Goal: Transaction & Acquisition: Purchase product/service

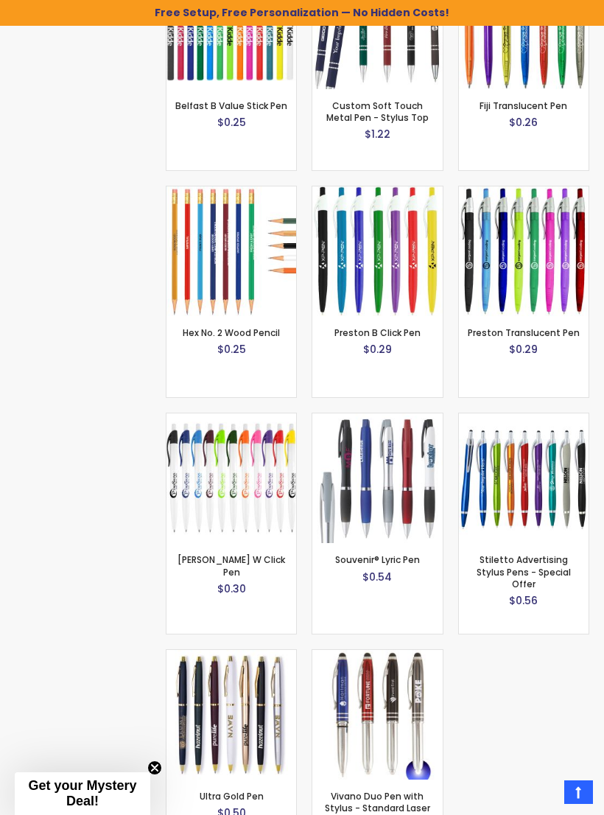
scroll to position [1759, 0]
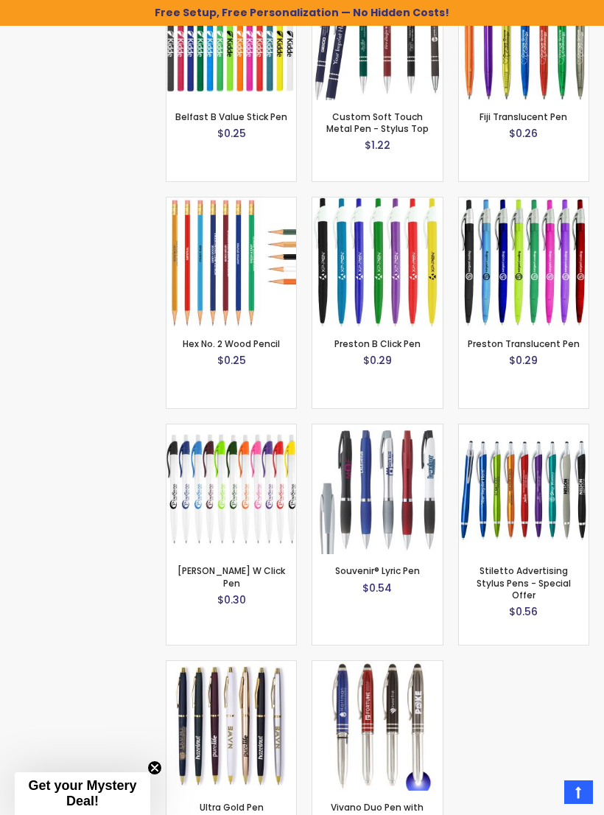
click at [536, 514] on img at bounding box center [524, 490] width 130 height 130
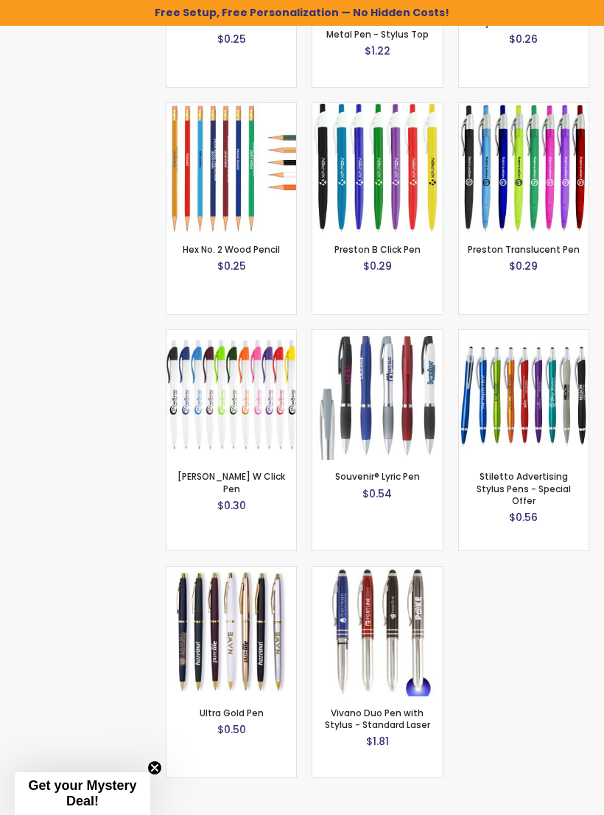
scroll to position [1783, 0]
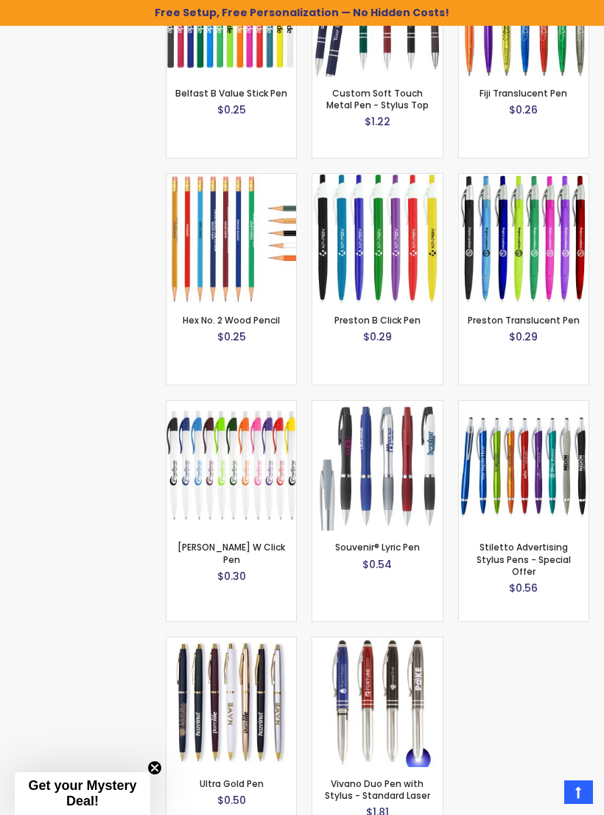
click at [548, 496] on img at bounding box center [524, 466] width 130 height 130
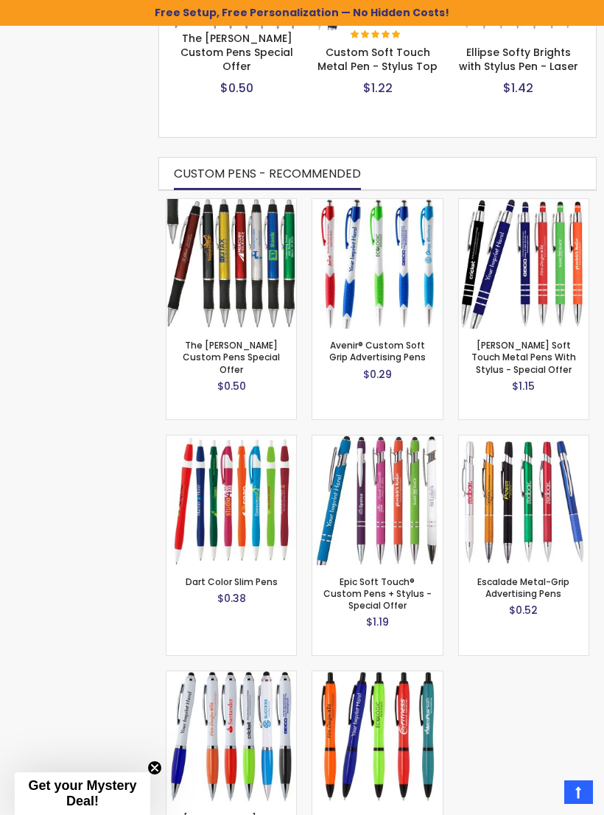
scroll to position [740, 0]
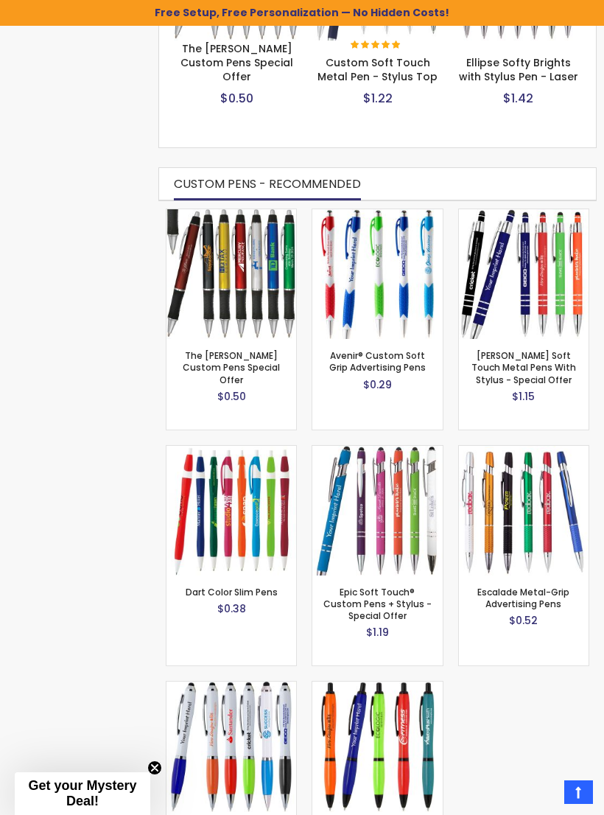
click at [388, 373] on link "Avenir® Custom Soft Grip Advertising Pens" at bounding box center [377, 361] width 97 height 24
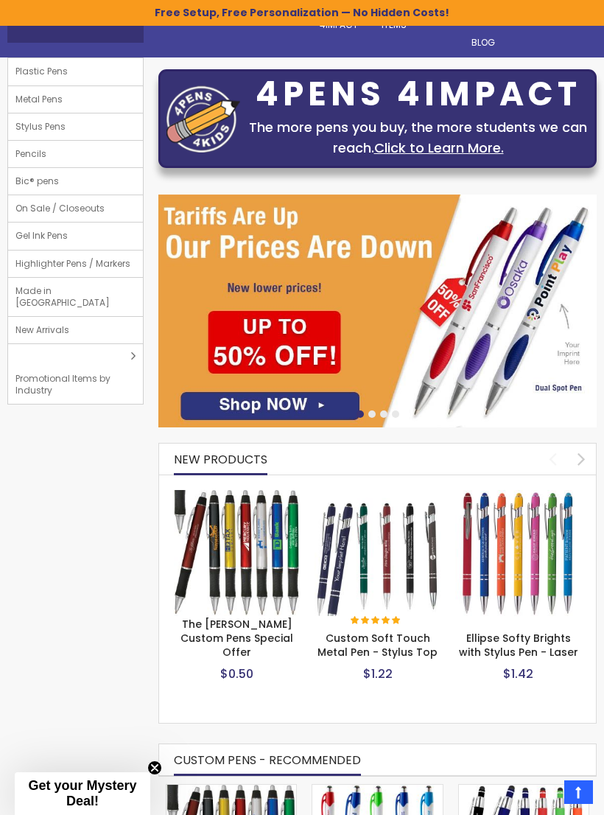
scroll to position [165, 0]
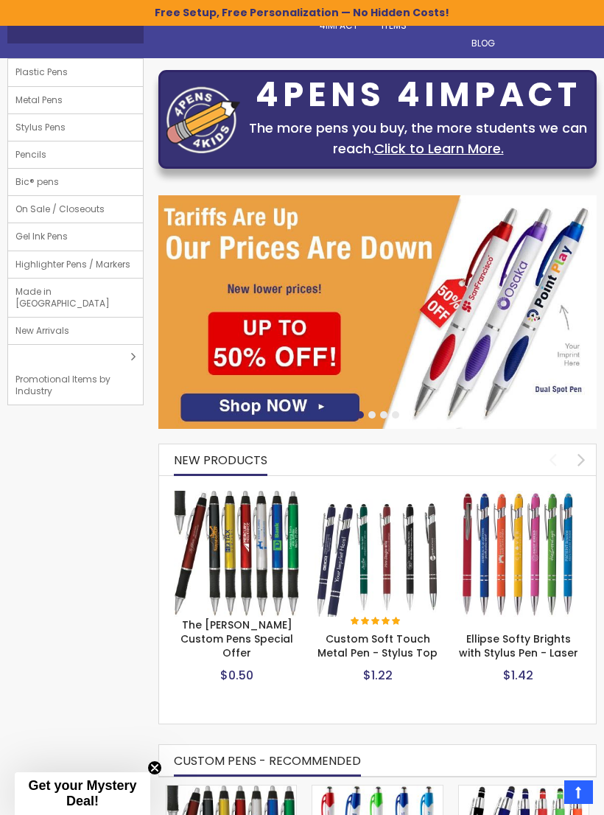
click at [327, 397] on img at bounding box center [377, 311] width 439 height 233
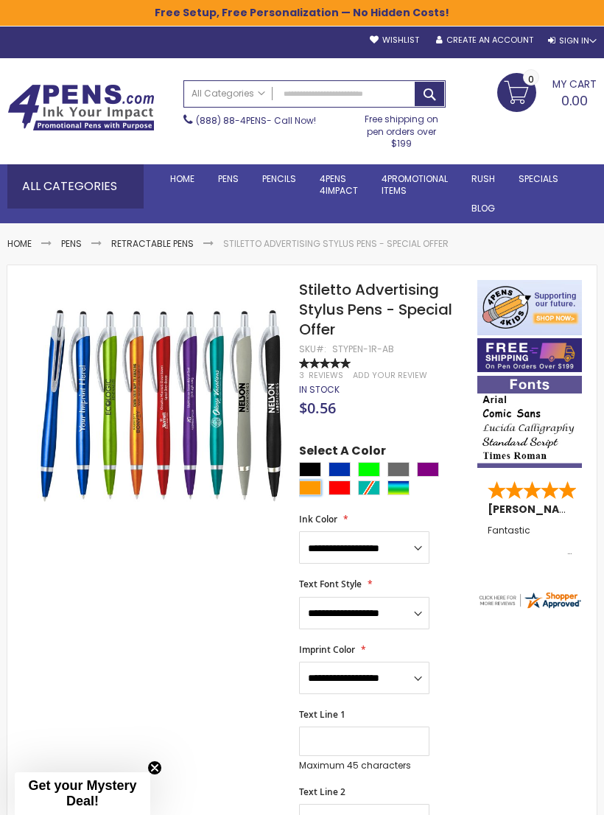
click at [313, 491] on div "Orange" at bounding box center [310, 488] width 22 height 15
type input "****"
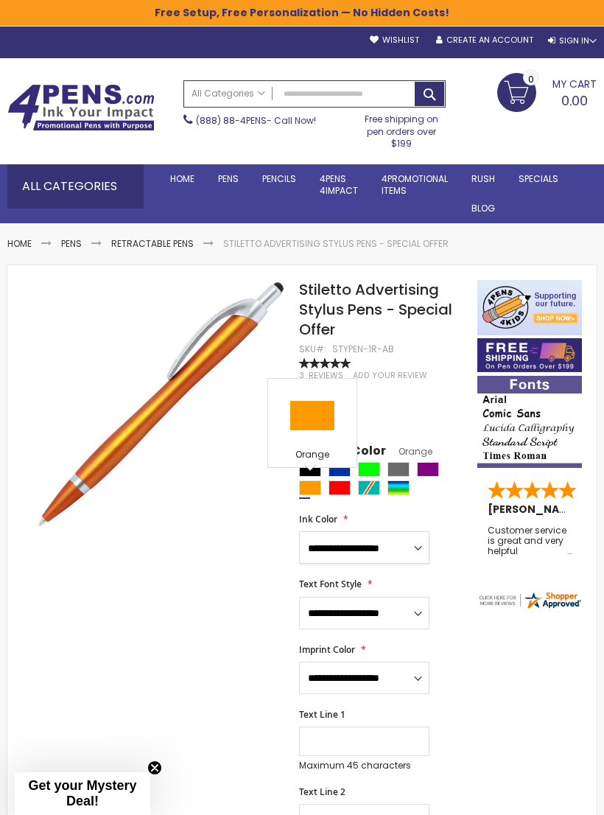
click at [416, 551] on select "**********" at bounding box center [364, 547] width 130 height 32
select select "****"
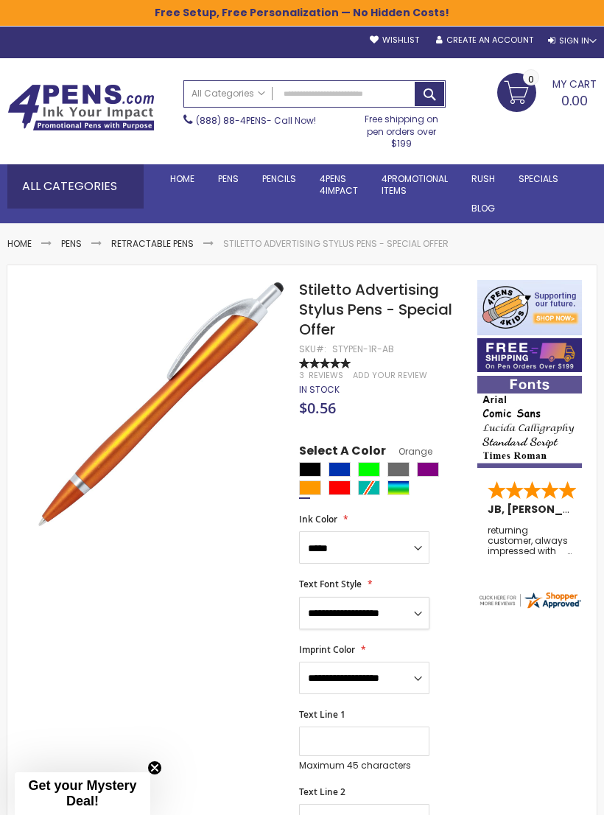
click at [405, 617] on select "**********" at bounding box center [364, 613] width 130 height 32
select select "****"
click at [385, 670] on select "**********" at bounding box center [364, 678] width 130 height 32
select select "****"
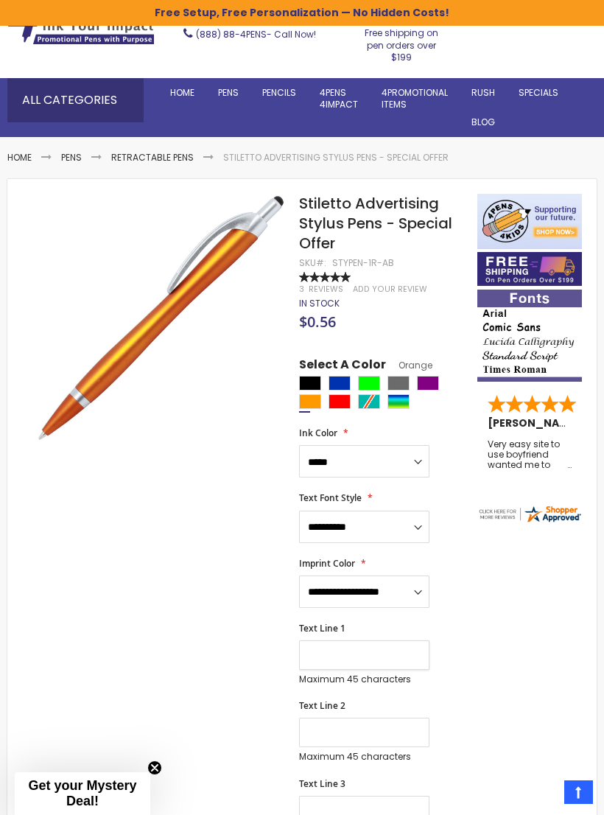
click at [355, 651] on input "Text Line 1" at bounding box center [364, 654] width 130 height 29
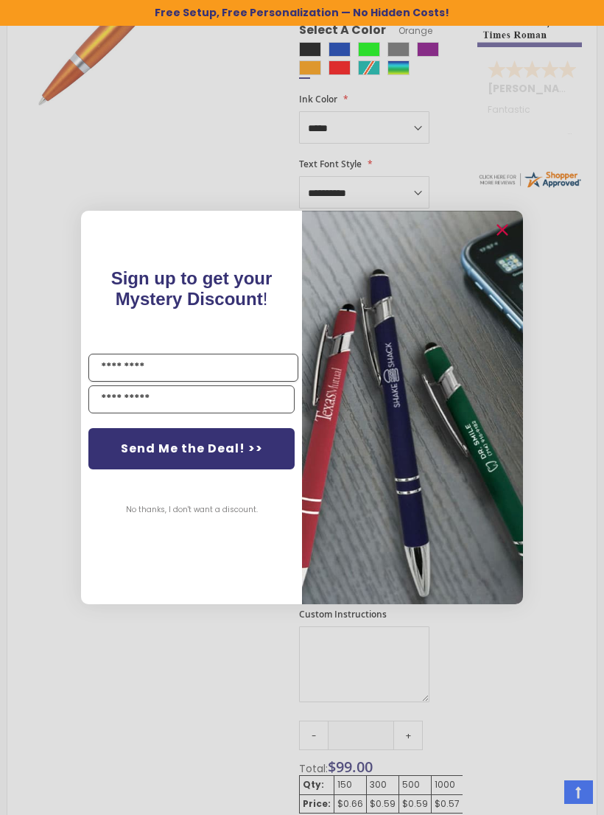
scroll to position [624, 0]
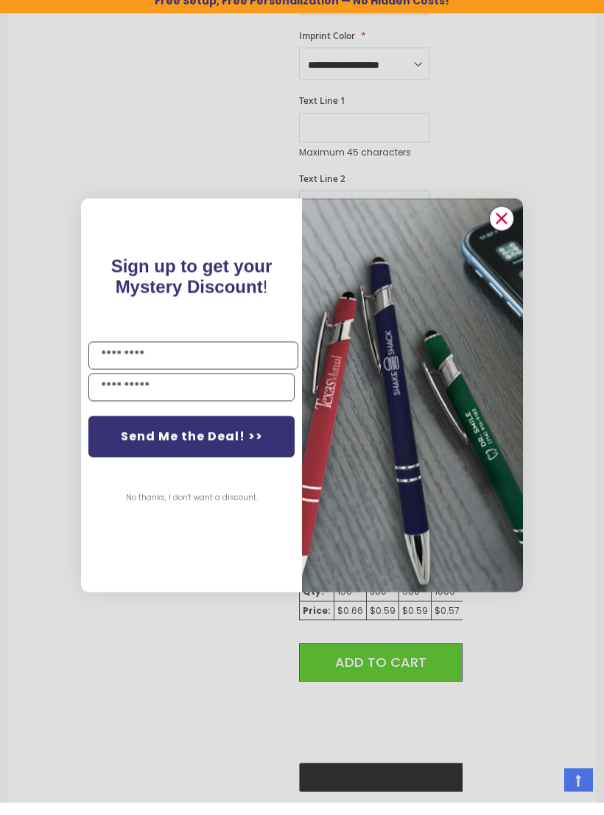
click at [503, 235] on circle "Close dialog" at bounding box center [502, 231] width 22 height 22
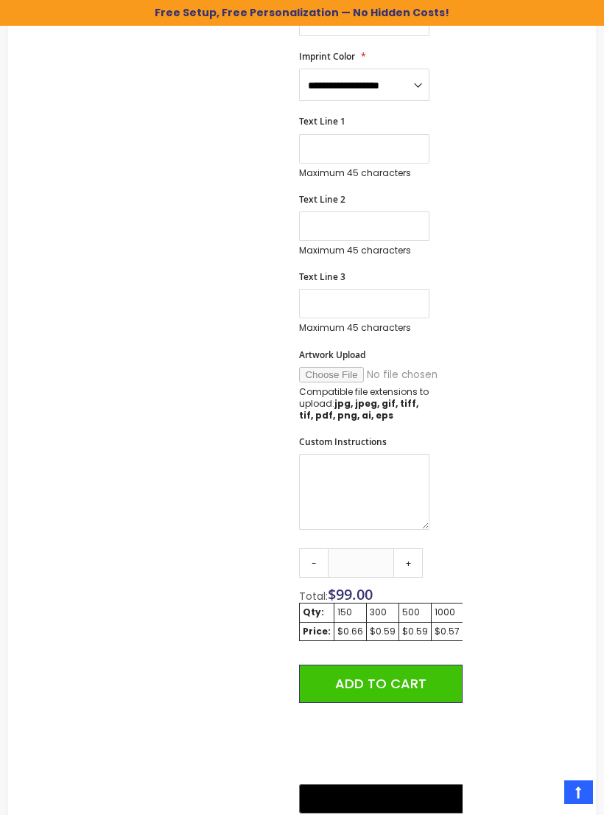
scroll to position [573, 0]
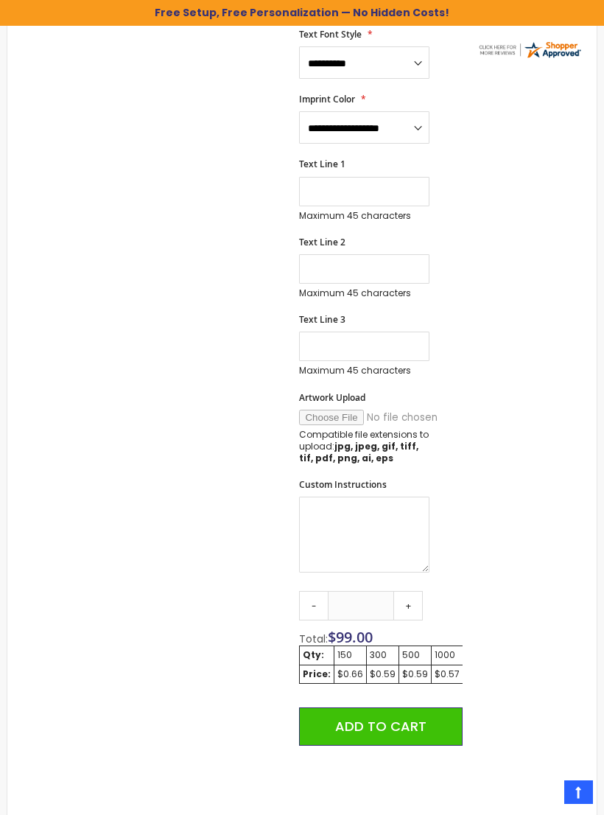
click at [411, 602] on link "+" at bounding box center [408, 605] width 29 height 29
click at [420, 600] on link "+" at bounding box center [408, 605] width 29 height 29
click at [417, 604] on link "+" at bounding box center [408, 605] width 29 height 29
click at [417, 603] on link "+" at bounding box center [408, 605] width 29 height 29
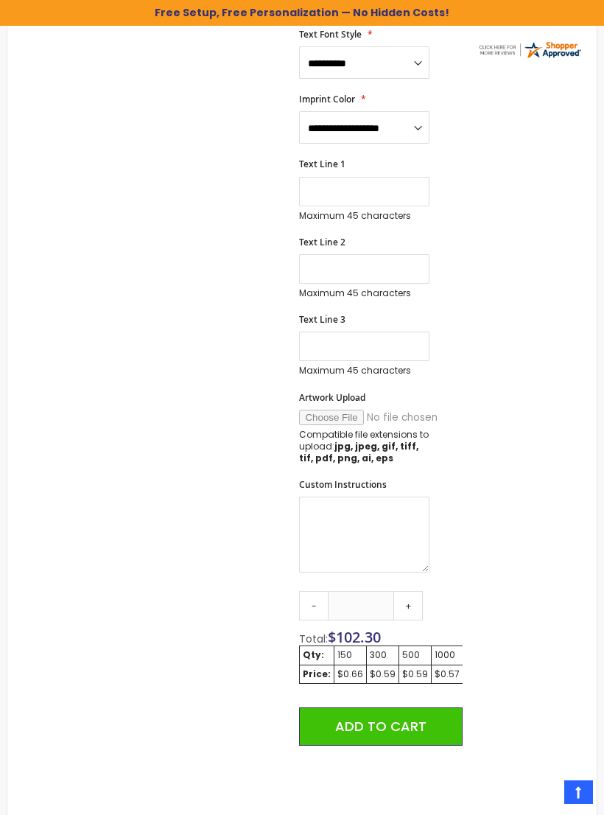
click at [416, 602] on link "+" at bounding box center [408, 605] width 29 height 29
click at [416, 604] on link "+" at bounding box center [408, 605] width 29 height 29
click at [413, 604] on link "+" at bounding box center [408, 605] width 29 height 29
click at [413, 601] on link "+" at bounding box center [408, 605] width 29 height 29
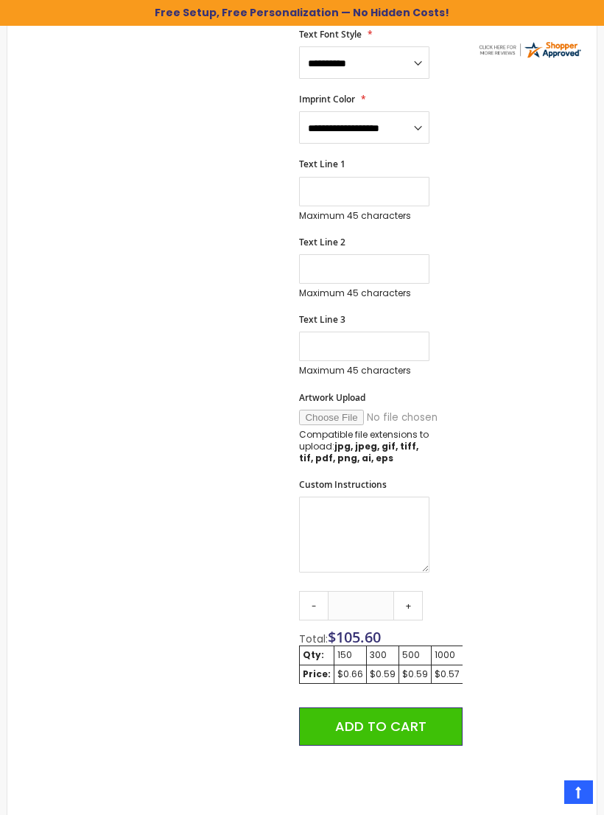
click at [412, 601] on link "+" at bounding box center [408, 605] width 29 height 29
click at [408, 601] on link "+" at bounding box center [408, 605] width 29 height 29
click at [408, 604] on link "+" at bounding box center [408, 605] width 29 height 29
click at [411, 604] on link "+" at bounding box center [408, 605] width 29 height 29
click at [411, 601] on link "+" at bounding box center [408, 605] width 29 height 29
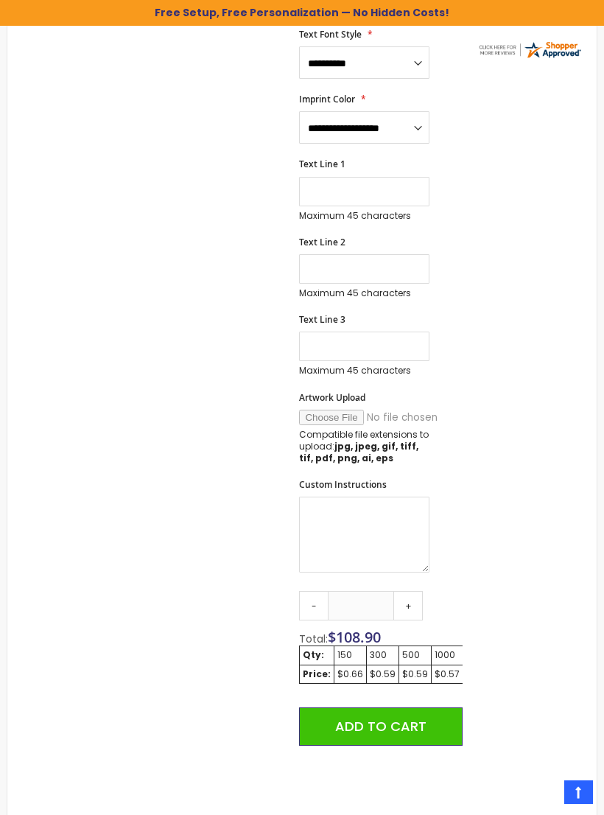
click at [411, 604] on link "+" at bounding box center [408, 605] width 29 height 29
click at [412, 603] on link "+" at bounding box center [408, 605] width 29 height 29
click at [415, 601] on link "+" at bounding box center [408, 605] width 29 height 29
click at [416, 602] on link "+" at bounding box center [408, 605] width 29 height 29
click at [414, 601] on link "+" at bounding box center [408, 605] width 29 height 29
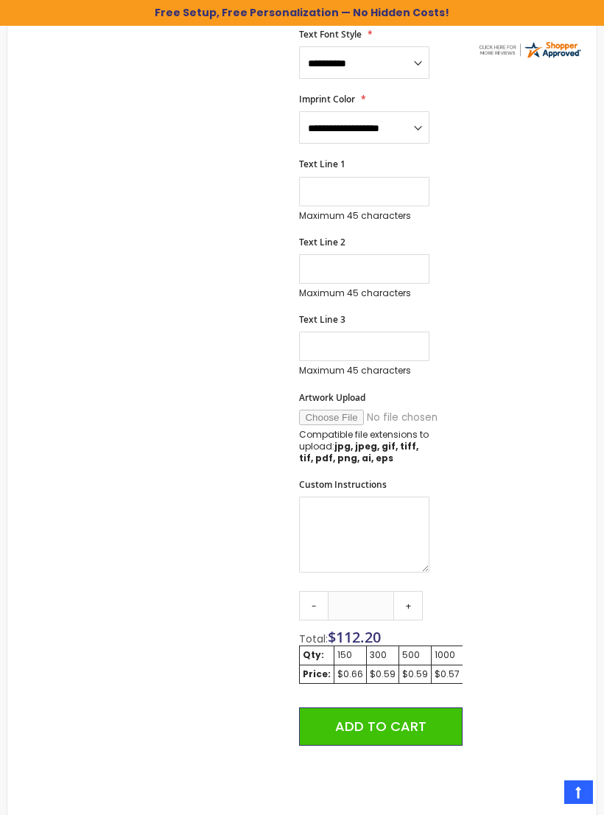
click at [408, 603] on link "+" at bounding box center [408, 605] width 29 height 29
click at [406, 604] on link "+" at bounding box center [408, 605] width 29 height 29
click at [407, 602] on link "+" at bounding box center [408, 605] width 29 height 29
click at [408, 601] on link "+" at bounding box center [408, 605] width 29 height 29
click at [410, 601] on link "+" at bounding box center [408, 605] width 29 height 29
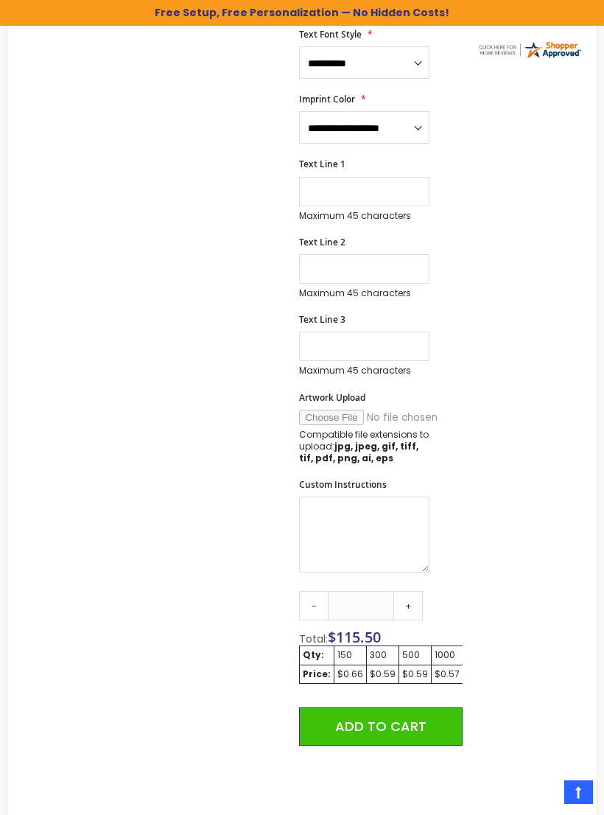
click at [410, 604] on link "+" at bounding box center [408, 605] width 29 height 29
click at [411, 604] on link "+" at bounding box center [408, 605] width 29 height 29
click at [409, 605] on link "+" at bounding box center [408, 605] width 29 height 29
click at [416, 601] on link "+" at bounding box center [408, 605] width 29 height 29
click at [416, 602] on link "+" at bounding box center [408, 605] width 29 height 29
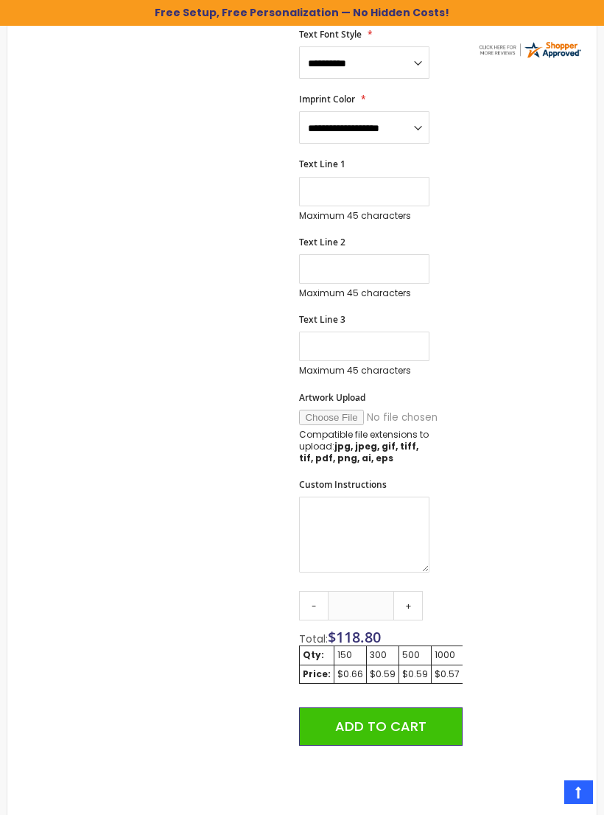
click at [412, 604] on link "+" at bounding box center [408, 605] width 29 height 29
click at [414, 601] on link "+" at bounding box center [408, 605] width 29 height 29
click at [416, 604] on link "+" at bounding box center [408, 605] width 29 height 29
click at [414, 603] on link "+" at bounding box center [408, 605] width 29 height 29
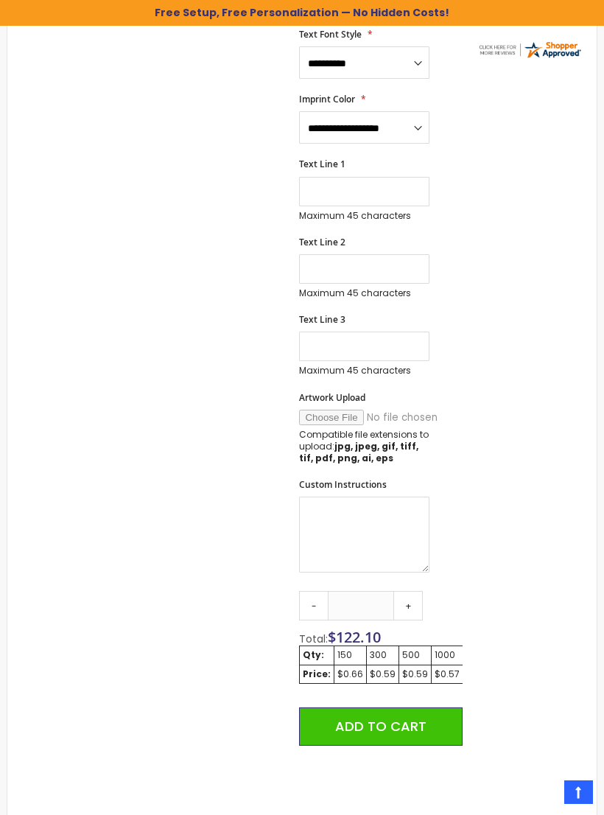
click at [413, 604] on link "+" at bounding box center [408, 605] width 29 height 29
click at [412, 604] on link "+" at bounding box center [408, 605] width 29 height 29
click at [413, 604] on link "+" at bounding box center [408, 605] width 29 height 29
type input "***"
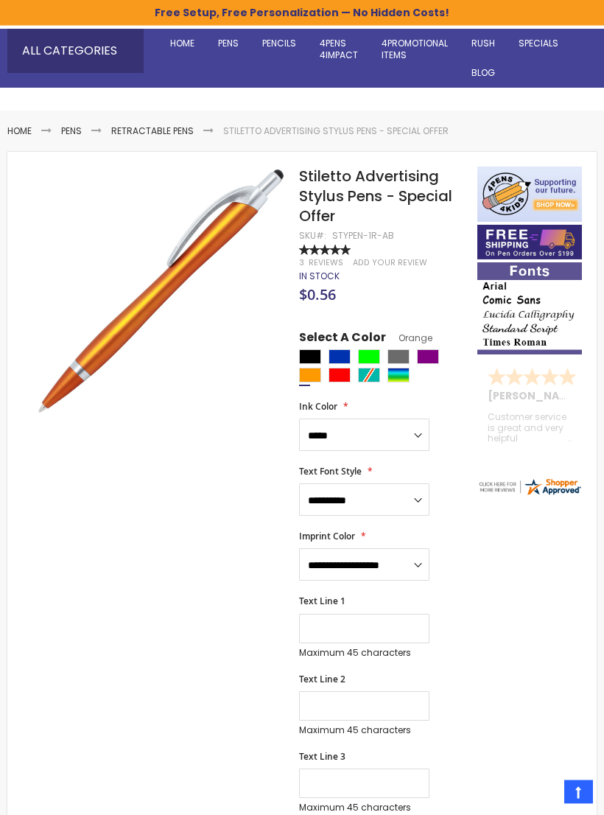
scroll to position [0, 0]
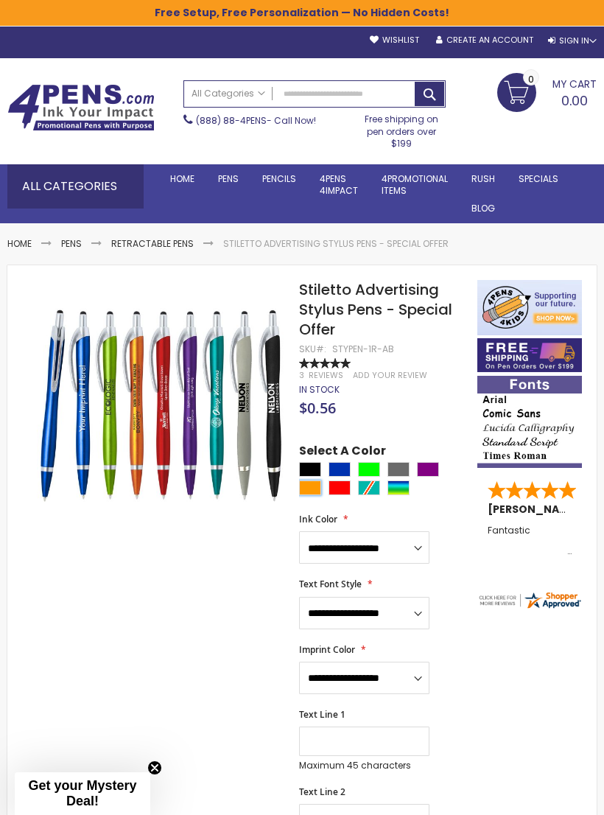
click at [315, 483] on div "Orange" at bounding box center [310, 488] width 22 height 15
type input "****"
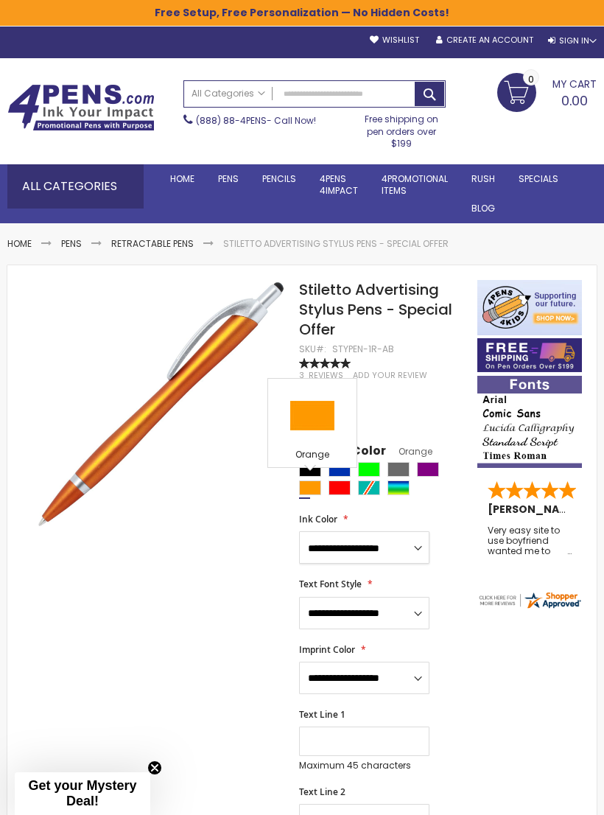
click at [413, 545] on select "**********" at bounding box center [364, 547] width 130 height 32
select select "****"
click at [385, 614] on select "**********" at bounding box center [364, 613] width 130 height 32
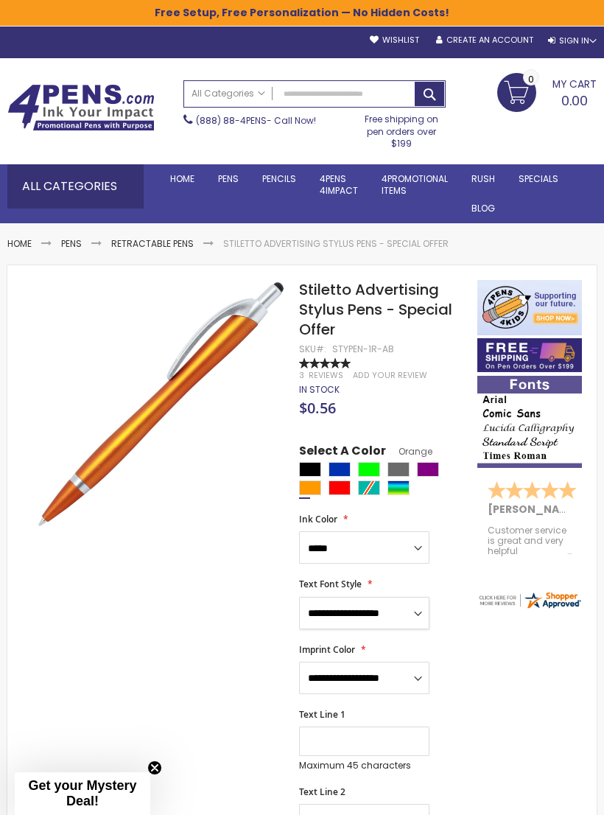
select select "****"
click at [380, 677] on select "**********" at bounding box center [364, 678] width 130 height 32
select select "****"
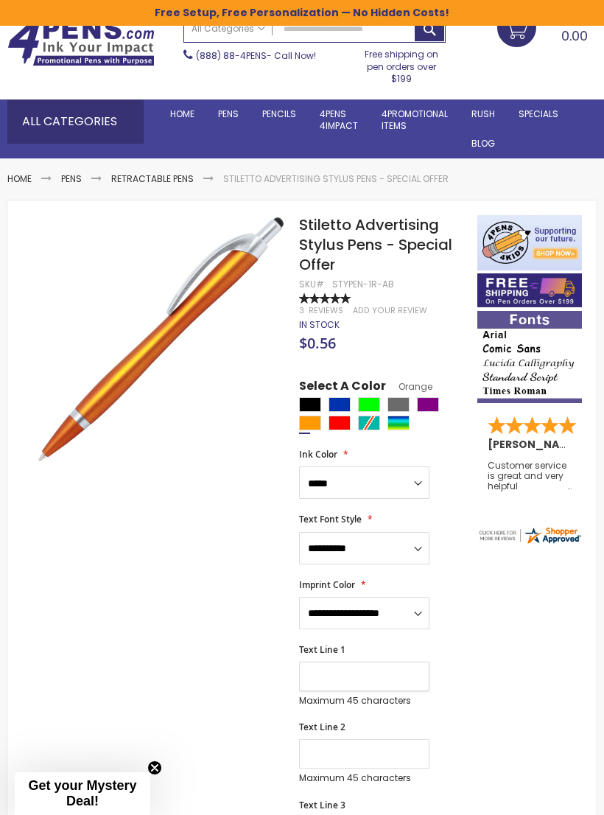
click at [355, 677] on input "Text Line 1" at bounding box center [364, 676] width 130 height 29
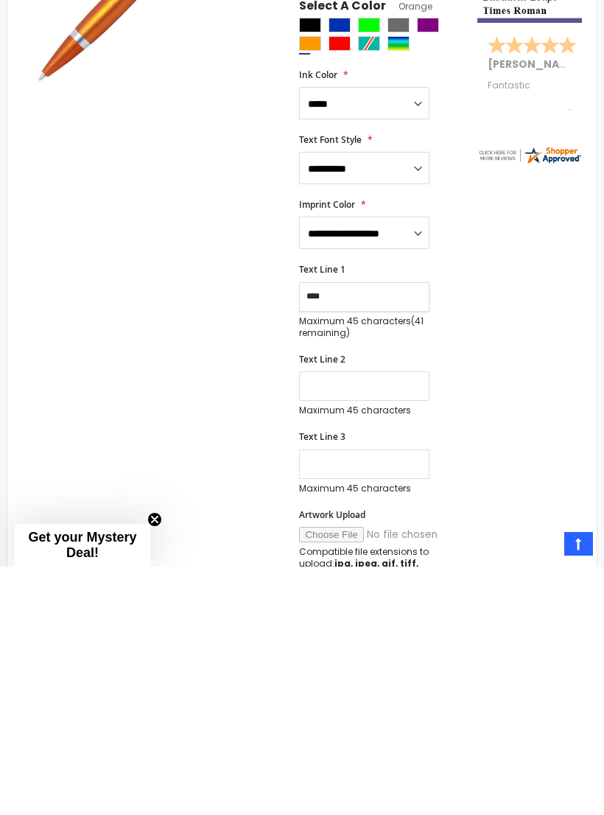
type input "***"
click at [346, 620] on input "Text Line 2" at bounding box center [364, 634] width 130 height 29
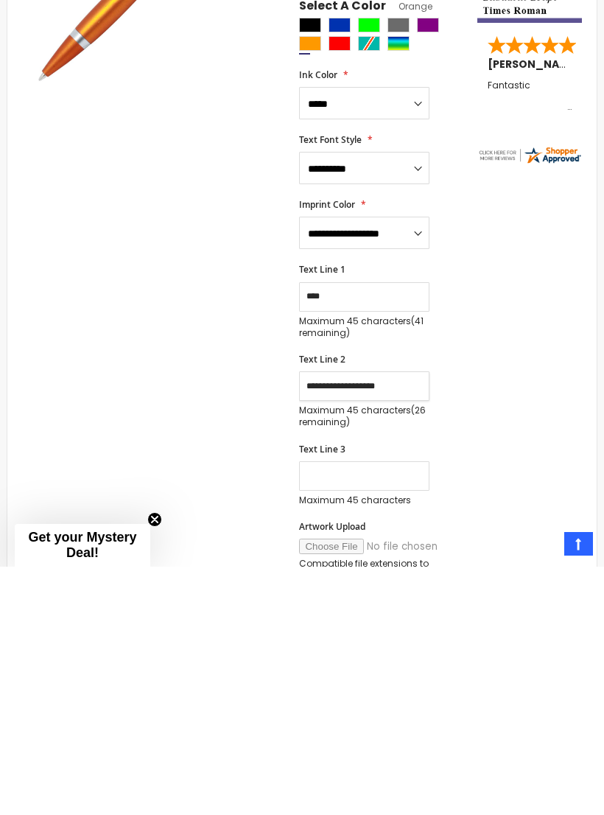
type input "**********"
click at [350, 710] on input "Text Line 3" at bounding box center [364, 724] width 130 height 29
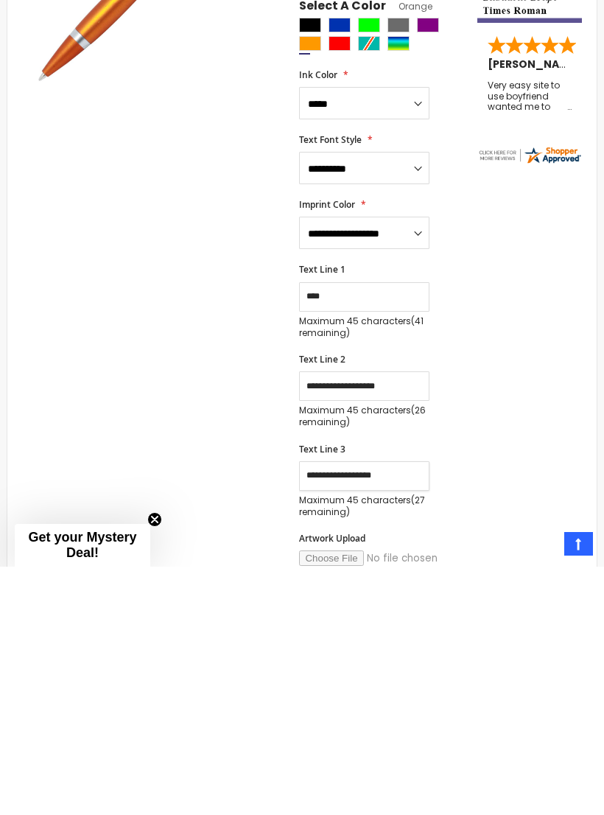
type input "**********"
click at [356, 531] on input "***" at bounding box center [364, 545] width 130 height 29
type input "**********"
click at [342, 620] on input "**********" at bounding box center [364, 634] width 130 height 29
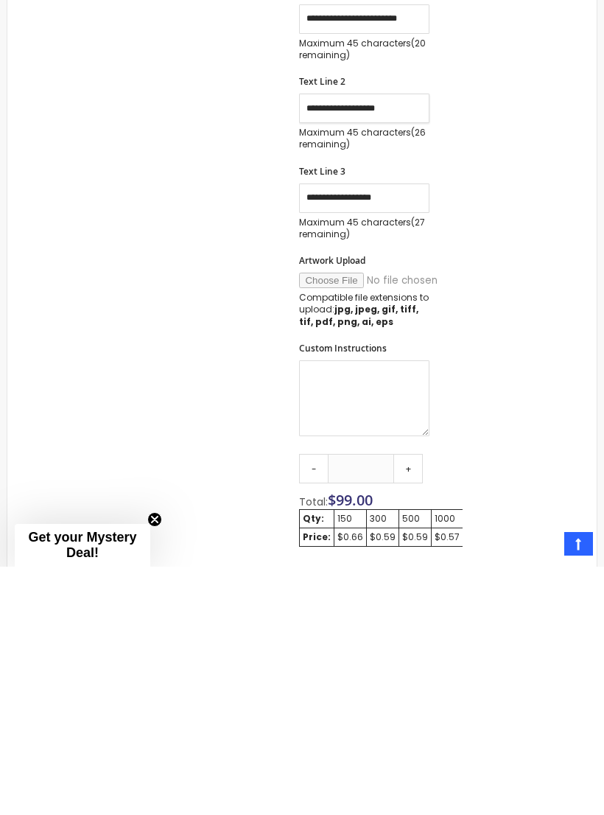
scroll to position [484, 0]
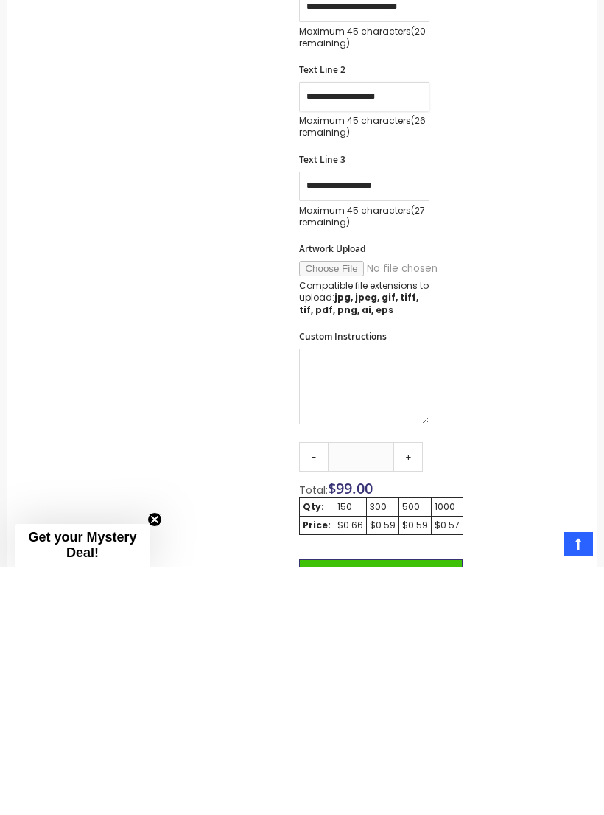
type input "**********"
click at [413, 691] on link "+" at bounding box center [408, 705] width 29 height 29
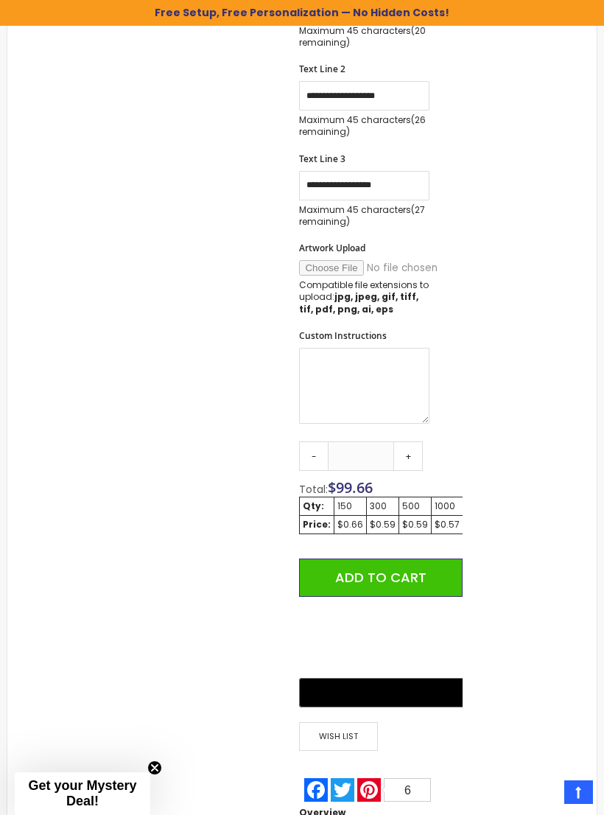
click at [413, 456] on link "+" at bounding box center [408, 455] width 29 height 29
click at [413, 455] on link "+" at bounding box center [408, 455] width 29 height 29
click at [375, 519] on div "$0.59" at bounding box center [383, 525] width 26 height 12
click at [417, 458] on link "+" at bounding box center [408, 455] width 29 height 29
click at [419, 457] on link "+" at bounding box center [408, 455] width 29 height 29
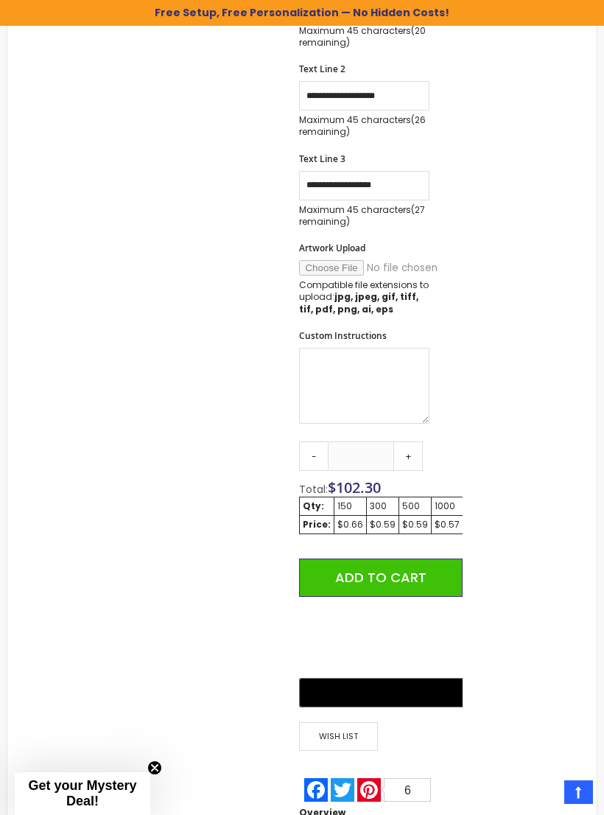
click at [418, 456] on link "+" at bounding box center [408, 455] width 29 height 29
click at [414, 458] on link "+" at bounding box center [408, 455] width 29 height 29
click at [413, 457] on link "+" at bounding box center [408, 455] width 29 height 29
click at [413, 453] on link "+" at bounding box center [408, 455] width 29 height 29
click at [415, 453] on link "+" at bounding box center [408, 455] width 29 height 29
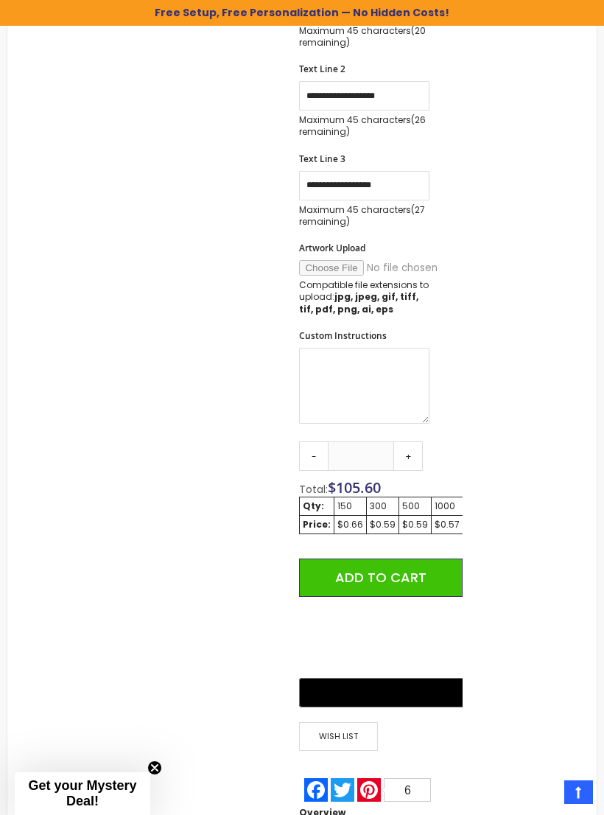
click at [416, 451] on link "+" at bounding box center [408, 455] width 29 height 29
click at [411, 453] on link "+" at bounding box center [408, 455] width 29 height 29
click at [411, 450] on link "+" at bounding box center [408, 455] width 29 height 29
click at [408, 452] on link "+" at bounding box center [408, 455] width 29 height 29
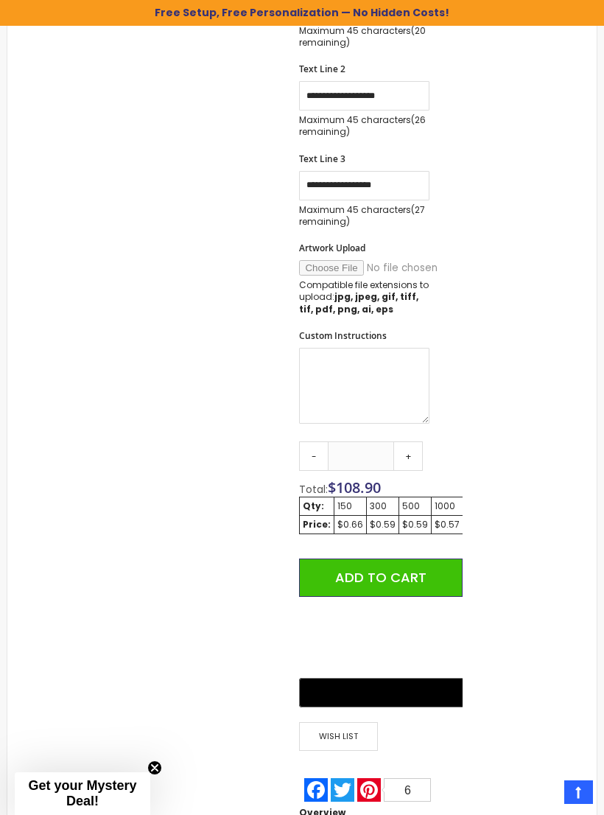
click at [405, 455] on link "+" at bounding box center [408, 455] width 29 height 29
click at [411, 453] on link "+" at bounding box center [408, 455] width 29 height 29
click at [412, 449] on link "+" at bounding box center [408, 455] width 29 height 29
click at [413, 447] on link "+" at bounding box center [408, 455] width 29 height 29
click at [412, 447] on link "+" at bounding box center [408, 455] width 29 height 29
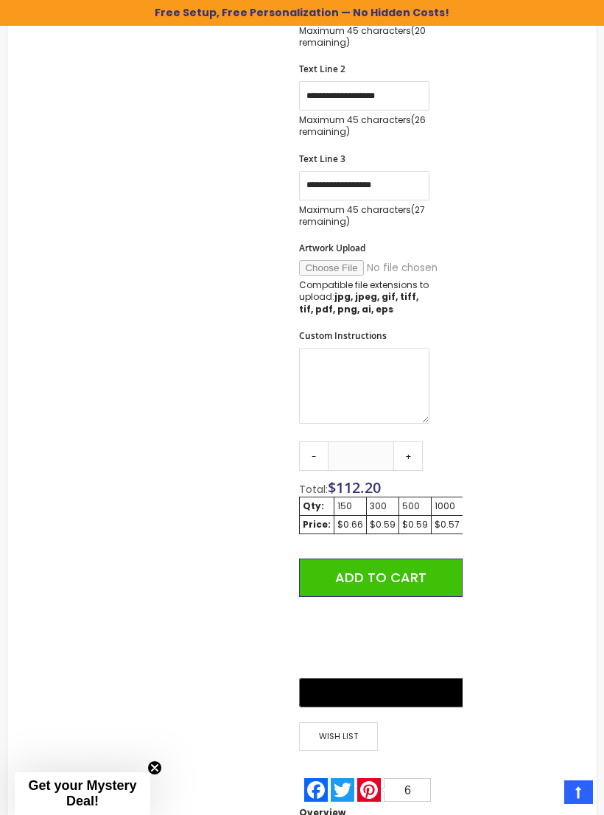
click at [410, 447] on link "+" at bounding box center [408, 455] width 29 height 29
click at [411, 450] on link "+" at bounding box center [408, 455] width 29 height 29
click at [411, 449] on link "+" at bounding box center [408, 455] width 29 height 29
click at [411, 448] on link "+" at bounding box center [408, 455] width 29 height 29
click at [408, 449] on link "+" at bounding box center [408, 455] width 29 height 29
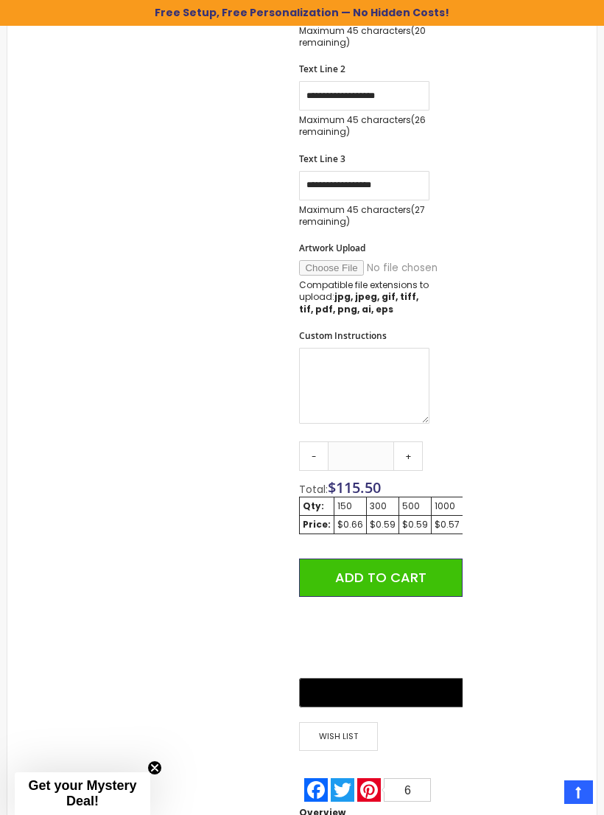
click at [408, 451] on link "+" at bounding box center [408, 455] width 29 height 29
click at [405, 452] on link "+" at bounding box center [408, 455] width 29 height 29
click at [407, 450] on link "+" at bounding box center [408, 455] width 29 height 29
click at [405, 449] on link "+" at bounding box center [408, 455] width 29 height 29
click at [407, 449] on link "+" at bounding box center [408, 455] width 29 height 29
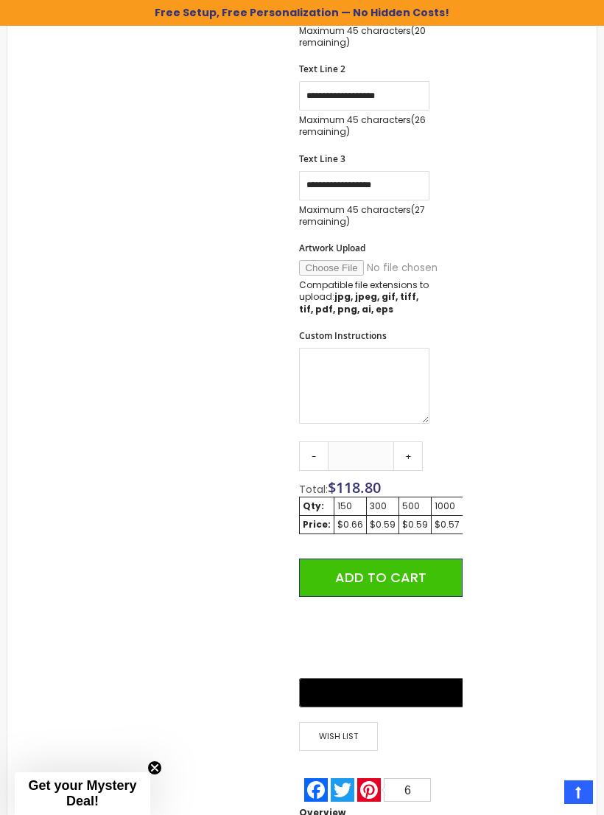
click at [407, 447] on link "+" at bounding box center [408, 455] width 29 height 29
click at [406, 449] on link "+" at bounding box center [408, 455] width 29 height 29
click at [407, 450] on link "+" at bounding box center [408, 455] width 29 height 29
click at [405, 450] on link "+" at bounding box center [408, 455] width 29 height 29
click at [403, 450] on link "+" at bounding box center [408, 455] width 29 height 29
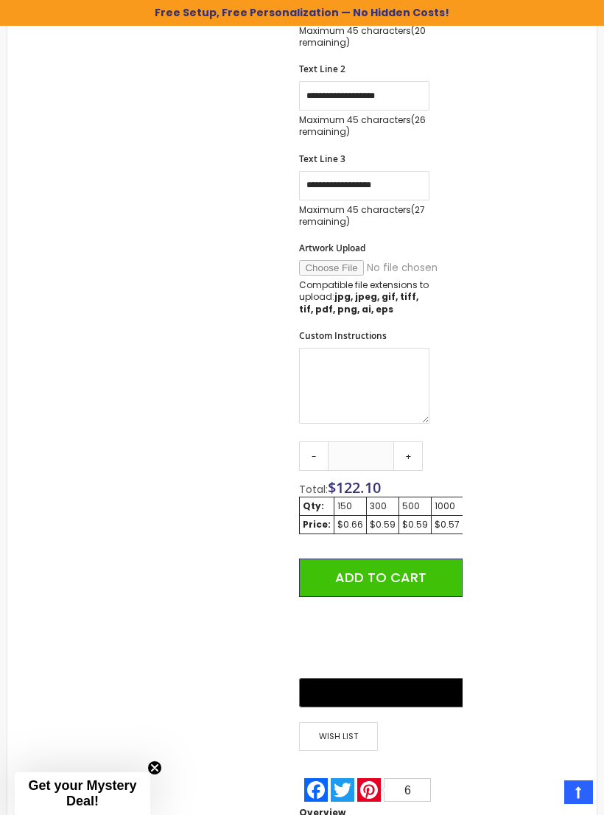
click at [409, 447] on link "+" at bounding box center [408, 455] width 29 height 29
click at [409, 449] on link "+" at bounding box center [408, 455] width 29 height 29
click at [411, 450] on link "+" at bounding box center [408, 455] width 29 height 29
click at [411, 449] on link "+" at bounding box center [408, 455] width 29 height 29
click at [409, 449] on link "+" at bounding box center [408, 455] width 29 height 29
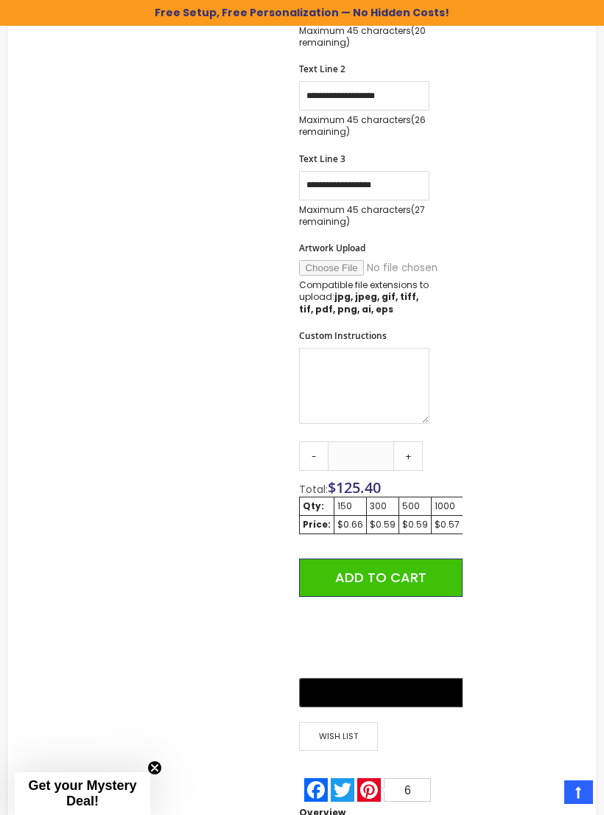
click at [408, 448] on link "+" at bounding box center [408, 455] width 29 height 29
click at [407, 453] on link "+" at bounding box center [408, 455] width 29 height 29
click at [405, 453] on link "+" at bounding box center [408, 455] width 29 height 29
click at [408, 453] on link "+" at bounding box center [408, 455] width 29 height 29
click at [408, 451] on link "+" at bounding box center [408, 455] width 29 height 29
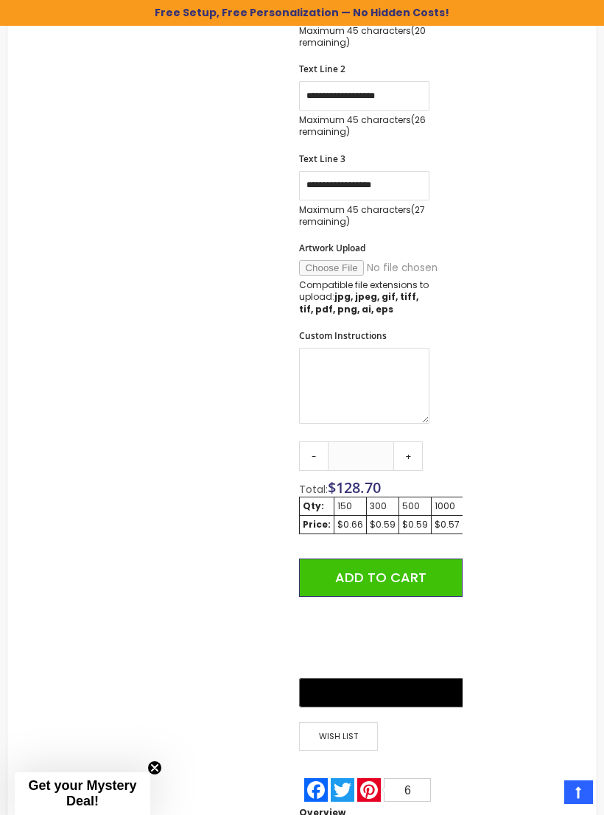
click at [409, 448] on link "+" at bounding box center [408, 455] width 29 height 29
click at [408, 450] on link "+" at bounding box center [408, 455] width 29 height 29
click at [409, 451] on link "+" at bounding box center [408, 455] width 29 height 29
click at [408, 450] on link "+" at bounding box center [408, 455] width 29 height 29
click at [406, 452] on link "+" at bounding box center [408, 455] width 29 height 29
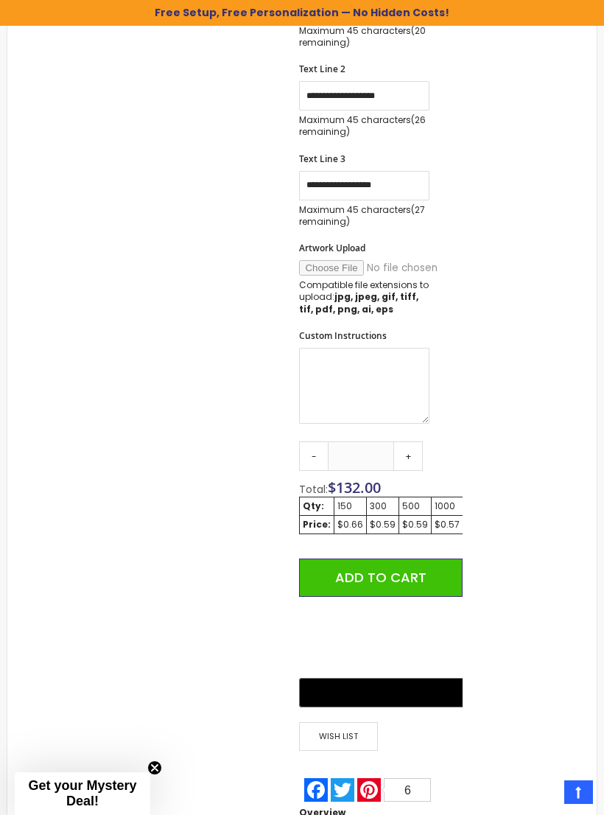
click at [406, 452] on link "+" at bounding box center [408, 455] width 29 height 29
click at [407, 453] on link "+" at bounding box center [408, 455] width 29 height 29
click at [406, 452] on link "+" at bounding box center [408, 455] width 29 height 29
click at [411, 452] on link "+" at bounding box center [408, 455] width 29 height 29
click at [411, 451] on link "+" at bounding box center [408, 455] width 29 height 29
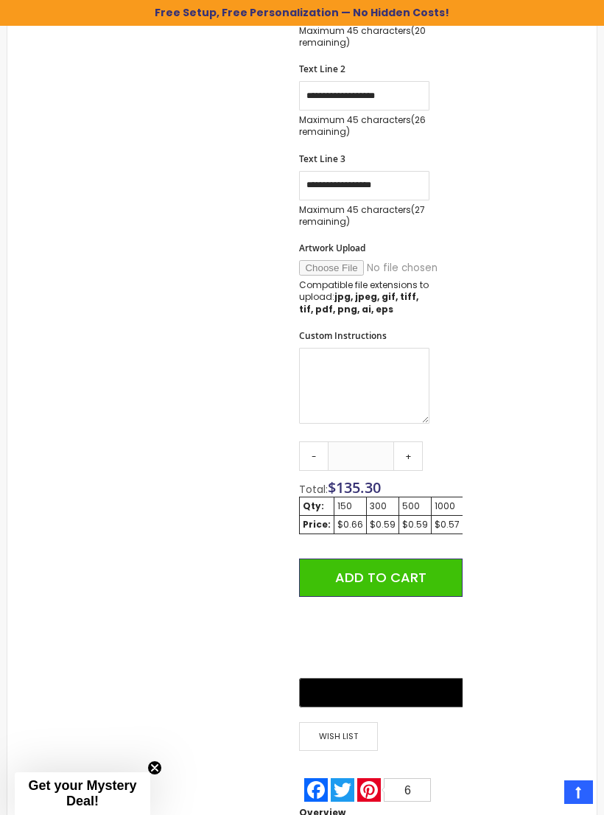
click at [411, 450] on link "+" at bounding box center [408, 455] width 29 height 29
click at [410, 450] on link "+" at bounding box center [408, 455] width 29 height 29
click at [408, 448] on link "+" at bounding box center [408, 455] width 29 height 29
click at [406, 450] on link "+" at bounding box center [408, 455] width 29 height 29
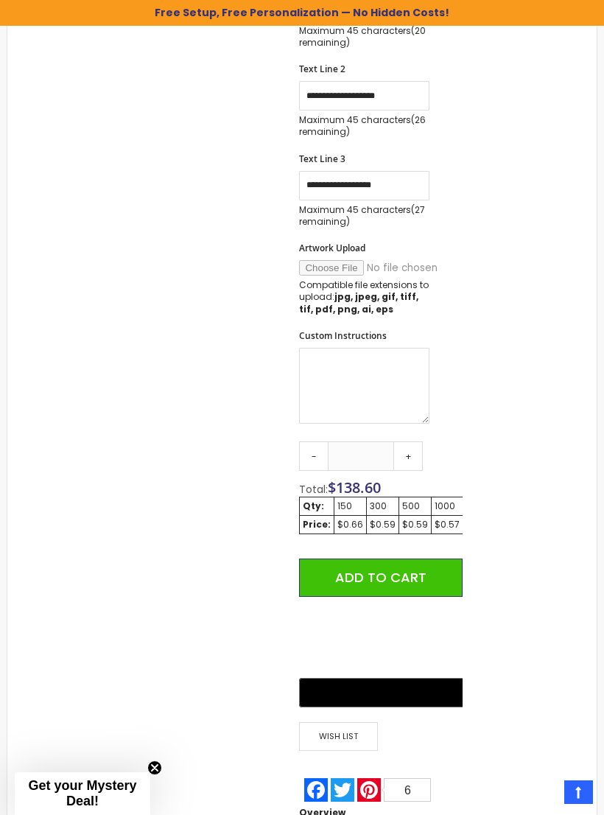
click at [406, 450] on link "+" at bounding box center [408, 455] width 29 height 29
click at [405, 450] on link "+" at bounding box center [408, 455] width 29 height 29
click at [411, 450] on link "+" at bounding box center [408, 455] width 29 height 29
click at [410, 449] on link "+" at bounding box center [408, 455] width 29 height 29
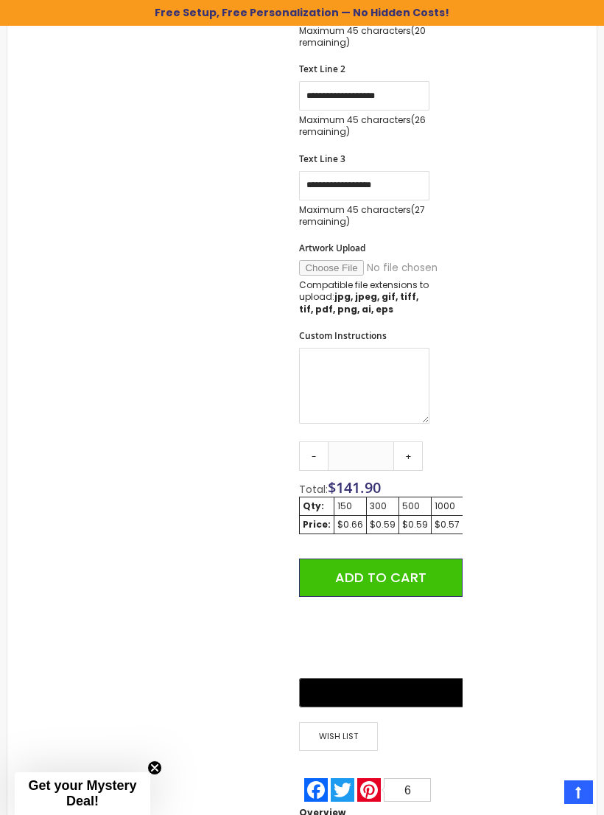
click at [412, 458] on link "+" at bounding box center [408, 455] width 29 height 29
click at [413, 452] on link "+" at bounding box center [408, 455] width 29 height 29
click at [413, 450] on link "+" at bounding box center [408, 455] width 29 height 29
click at [413, 451] on link "+" at bounding box center [408, 455] width 29 height 29
click at [413, 450] on link "+" at bounding box center [408, 455] width 29 height 29
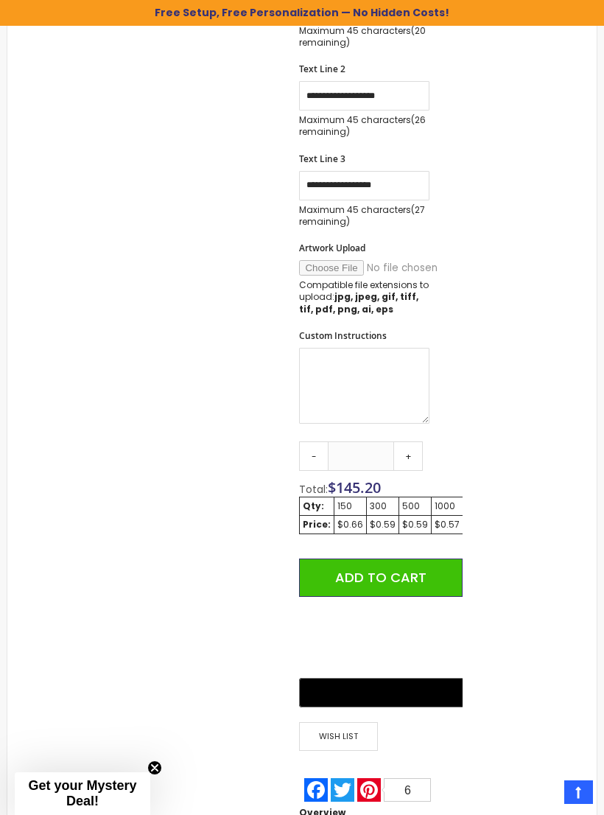
click at [412, 450] on link "+" at bounding box center [408, 455] width 29 height 29
click at [414, 448] on link "+" at bounding box center [408, 455] width 29 height 29
click at [412, 452] on link "+" at bounding box center [408, 455] width 29 height 29
click at [411, 452] on link "+" at bounding box center [408, 455] width 29 height 29
click at [411, 451] on link "+" at bounding box center [408, 455] width 29 height 29
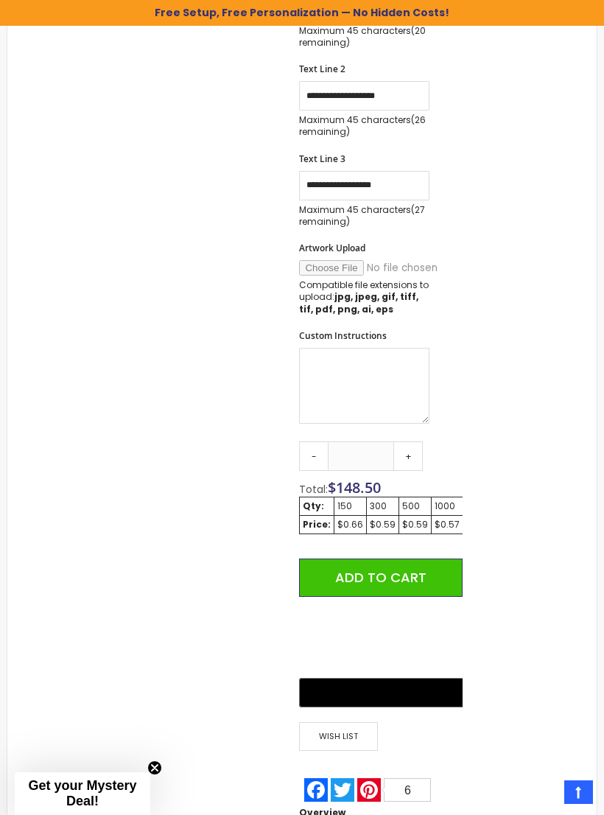
click at [412, 450] on link "+" at bounding box center [408, 455] width 29 height 29
click at [405, 452] on link "+" at bounding box center [408, 455] width 29 height 29
click at [405, 451] on link "+" at bounding box center [408, 455] width 29 height 29
click at [408, 450] on link "+" at bounding box center [408, 455] width 29 height 29
click at [406, 450] on link "+" at bounding box center [408, 455] width 29 height 29
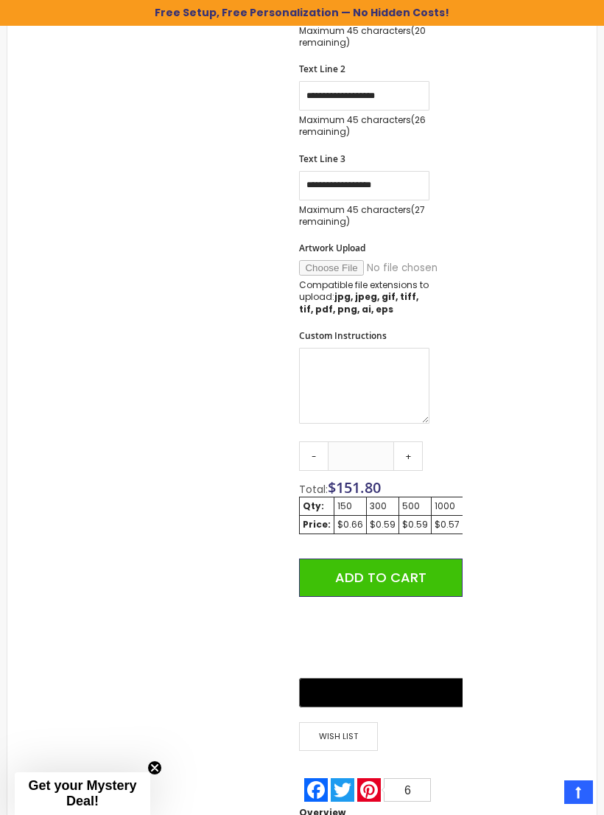
click at [406, 450] on link "+" at bounding box center [408, 455] width 29 height 29
click at [410, 447] on link "+" at bounding box center [408, 455] width 29 height 29
click at [406, 447] on link "+" at bounding box center [408, 455] width 29 height 29
click at [407, 447] on link "+" at bounding box center [408, 455] width 29 height 29
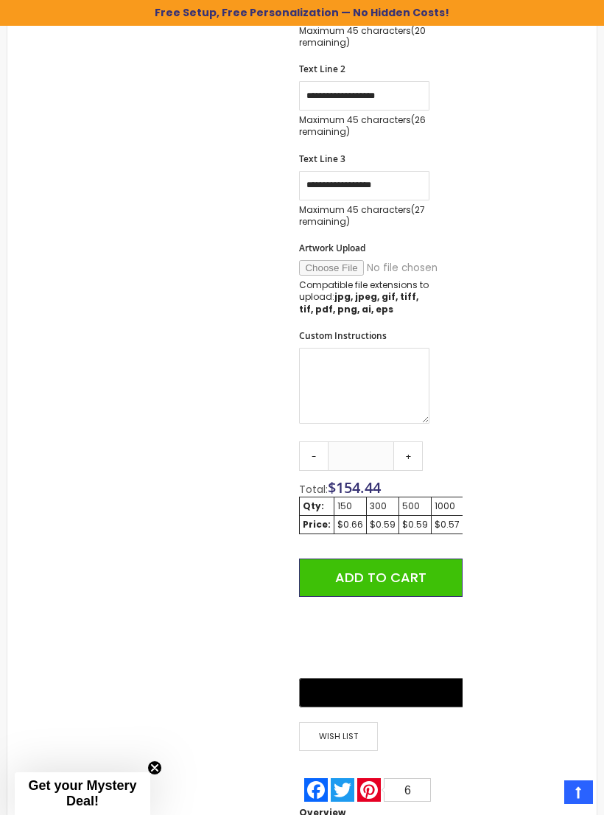
click at [407, 447] on link "+" at bounding box center [408, 455] width 29 height 29
click at [402, 449] on link "+" at bounding box center [408, 455] width 29 height 29
click at [401, 448] on link "+" at bounding box center [408, 455] width 29 height 29
click at [405, 448] on link "+" at bounding box center [408, 455] width 29 height 29
click at [405, 447] on link "+" at bounding box center [408, 455] width 29 height 29
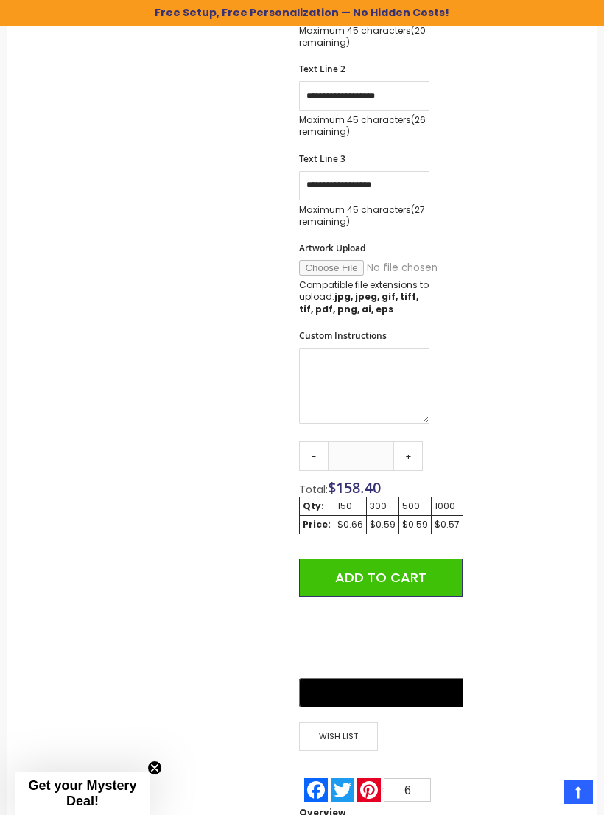
click at [407, 448] on link "+" at bounding box center [408, 455] width 29 height 29
click at [404, 448] on link "+" at bounding box center [408, 455] width 29 height 29
click at [407, 447] on link "+" at bounding box center [408, 455] width 29 height 29
click at [404, 447] on link "+" at bounding box center [408, 455] width 29 height 29
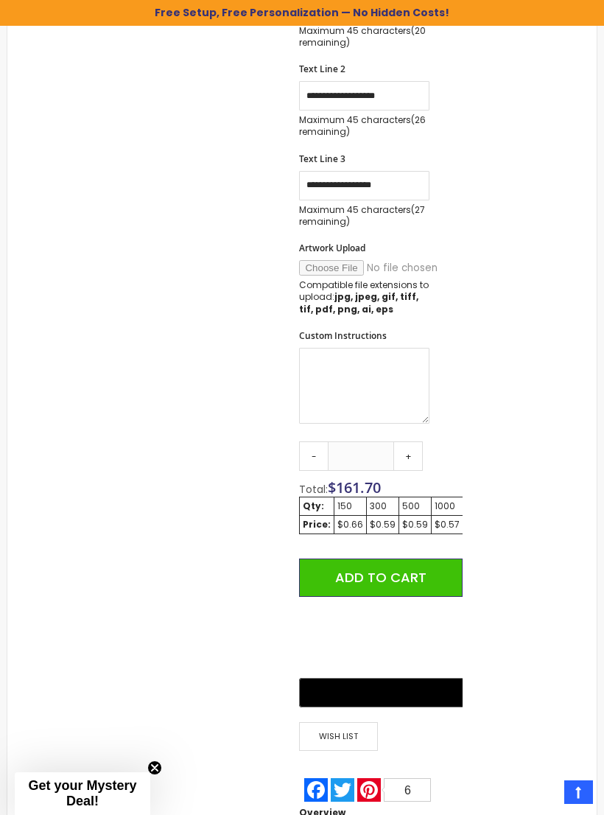
click at [403, 447] on link "+" at bounding box center [408, 455] width 29 height 29
click at [405, 447] on link "+" at bounding box center [408, 455] width 29 height 29
click at [404, 447] on link "+" at bounding box center [408, 455] width 29 height 29
click at [407, 448] on link "+" at bounding box center [408, 455] width 29 height 29
click at [408, 449] on link "+" at bounding box center [408, 455] width 29 height 29
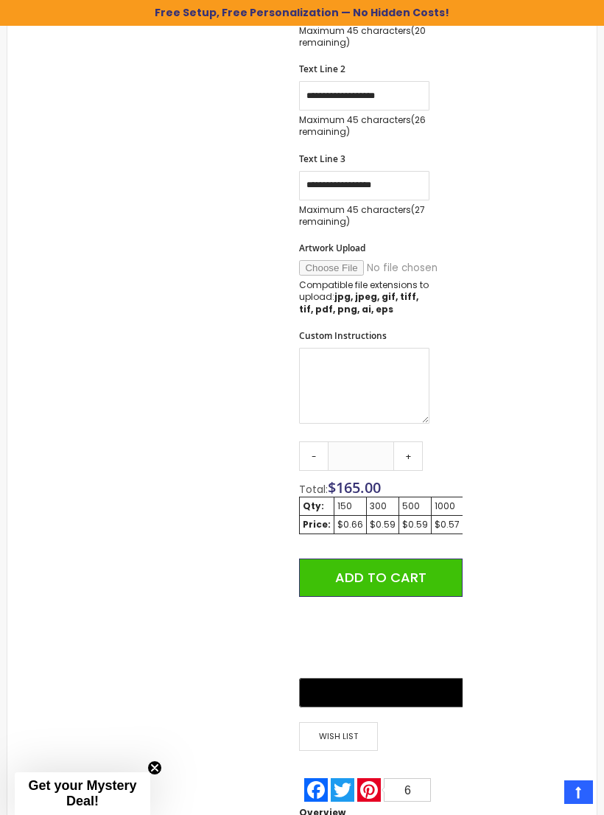
click at [408, 450] on link "+" at bounding box center [408, 455] width 29 height 29
click at [313, 458] on link "-" at bounding box center [313, 455] width 29 height 29
click at [312, 464] on link "-" at bounding box center [313, 455] width 29 height 29
click at [310, 456] on link "-" at bounding box center [313, 455] width 29 height 29
click at [309, 455] on link "-" at bounding box center [313, 455] width 29 height 29
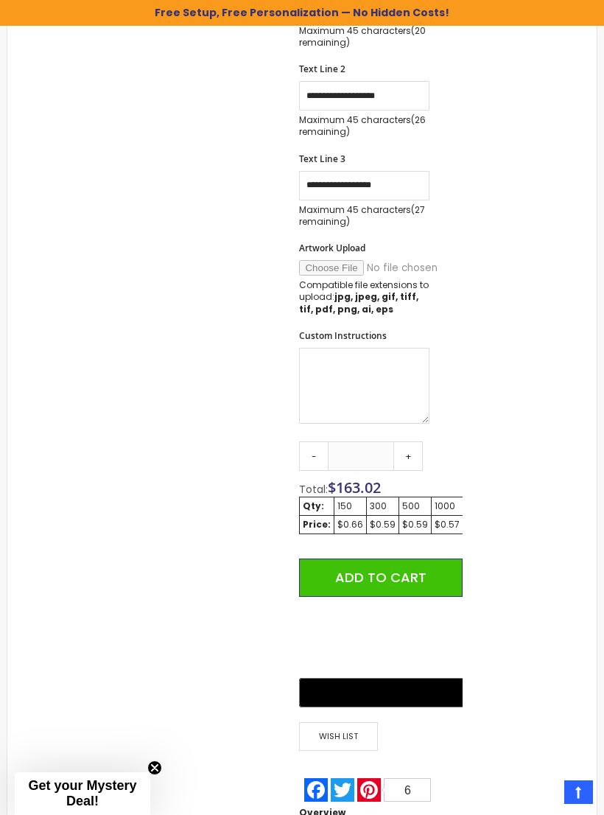
click at [310, 455] on link "-" at bounding box center [313, 455] width 29 height 29
click at [308, 454] on link "-" at bounding box center [313, 455] width 29 height 29
click at [310, 455] on link "-" at bounding box center [313, 455] width 29 height 29
click at [312, 453] on link "-" at bounding box center [313, 455] width 29 height 29
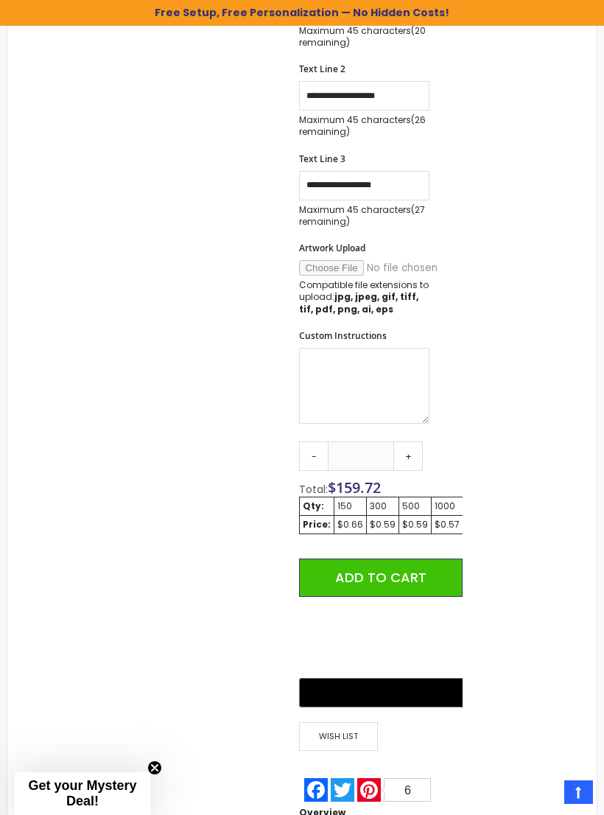
click at [310, 454] on link "-" at bounding box center [313, 455] width 29 height 29
click at [310, 455] on link "-" at bounding box center [313, 455] width 29 height 29
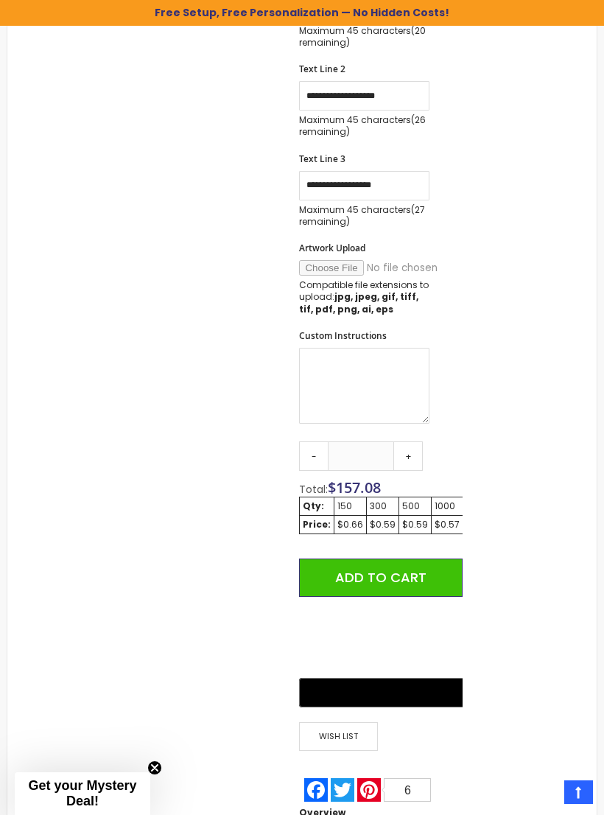
click at [310, 455] on link "-" at bounding box center [313, 455] width 29 height 29
click at [309, 455] on link "-" at bounding box center [313, 455] width 29 height 29
click at [310, 455] on link "-" at bounding box center [313, 455] width 29 height 29
click at [310, 456] on link "-" at bounding box center [313, 455] width 29 height 29
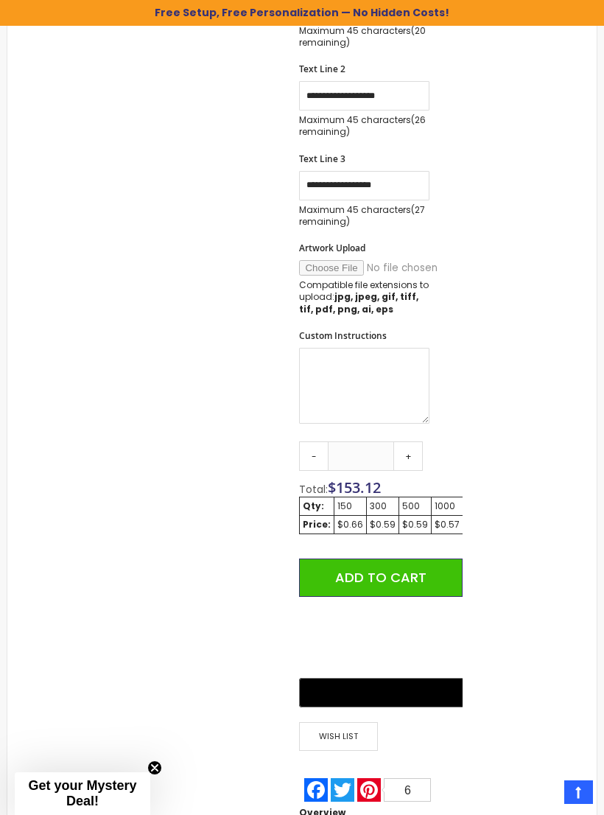
click at [302, 458] on link "-" at bounding box center [313, 455] width 29 height 29
click at [304, 459] on link "-" at bounding box center [313, 455] width 29 height 29
type input "***"
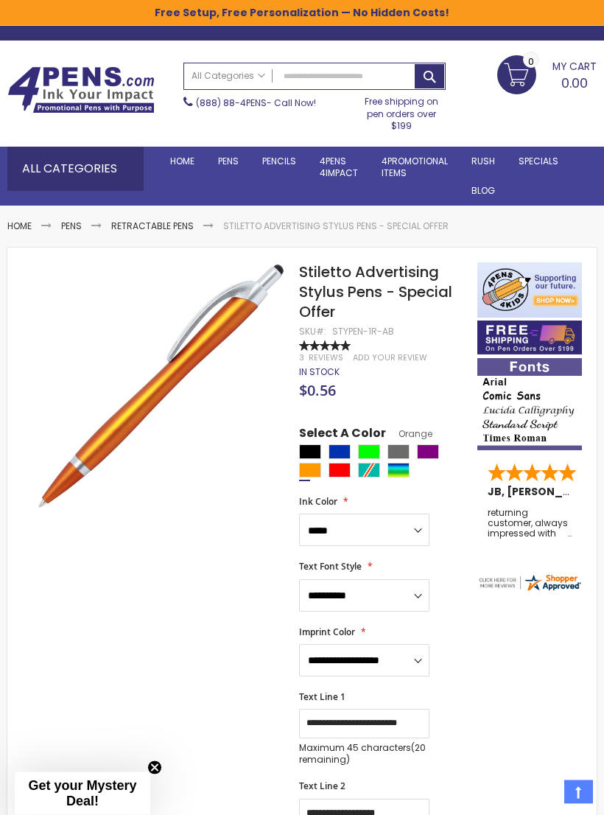
scroll to position [0, 0]
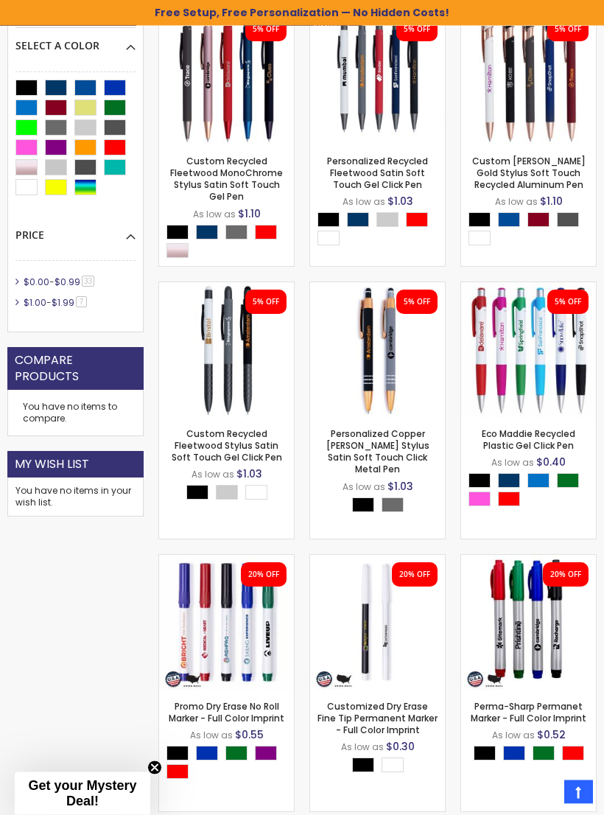
scroll to position [461, 0]
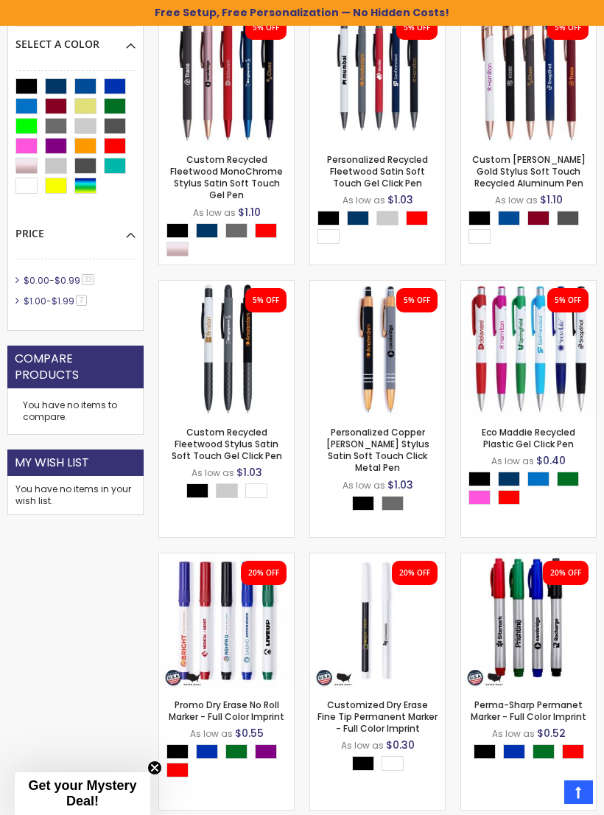
click at [67, 66] on div at bounding box center [75, 134] width 120 height 142
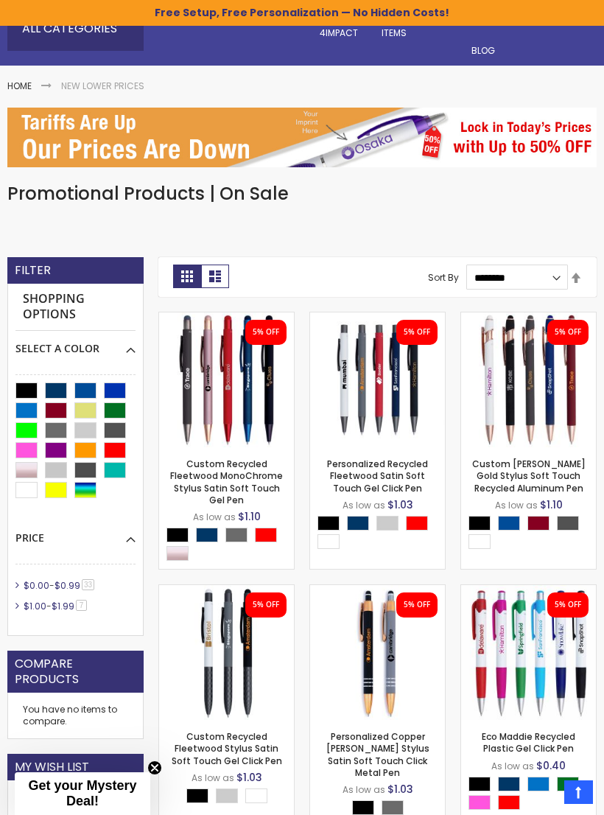
scroll to position [0, 0]
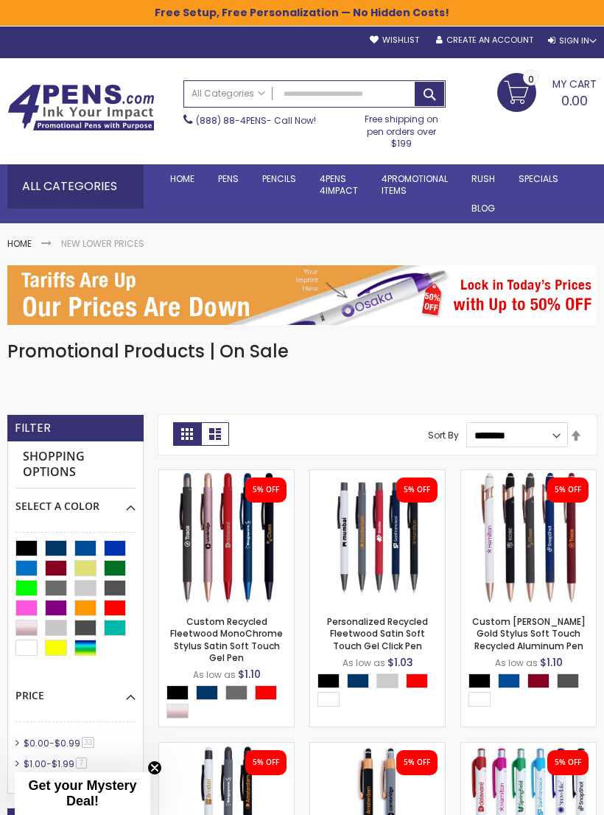
click at [542, 140] on div "Toggle Nav Search All Categories All Categories Pens Plastic Pens Metal Pens Gr…" at bounding box center [302, 115] width 604 height 84
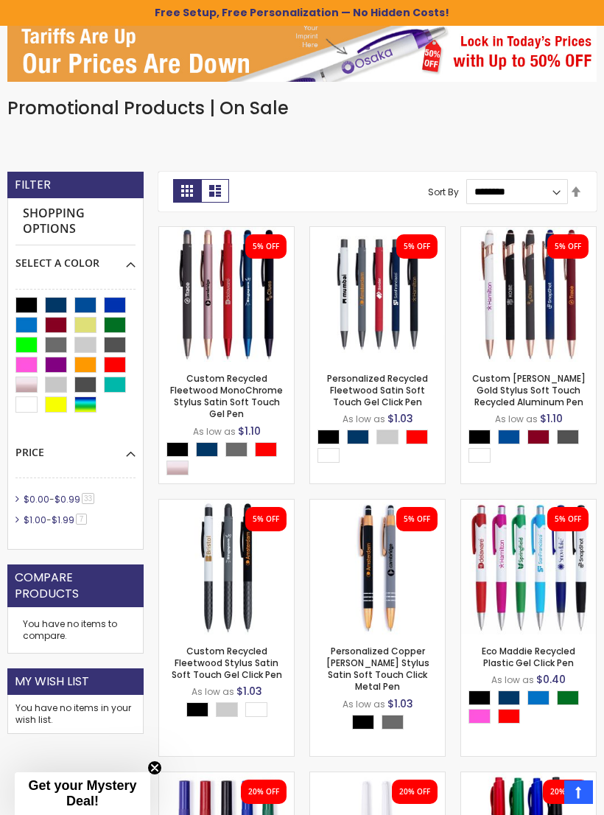
scroll to position [243, 0]
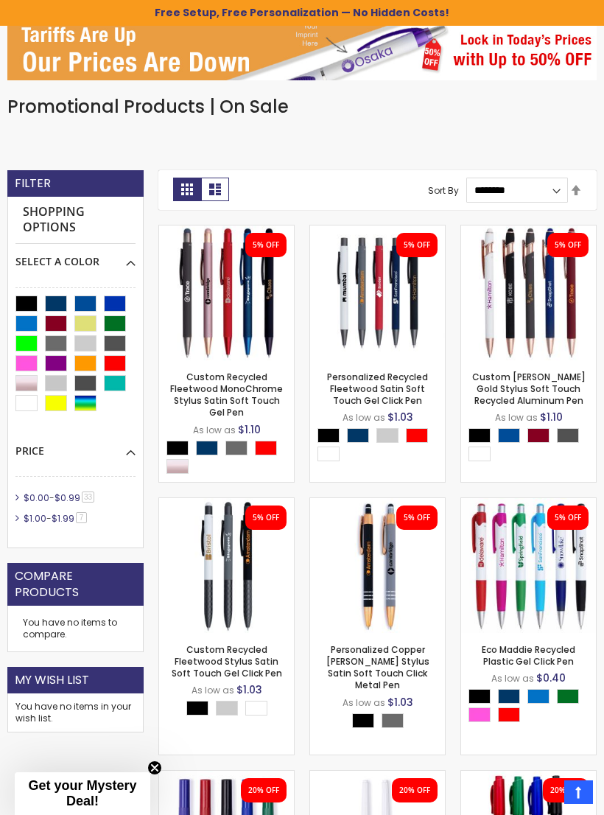
click at [57, 492] on span "$0.99" at bounding box center [68, 498] width 26 height 13
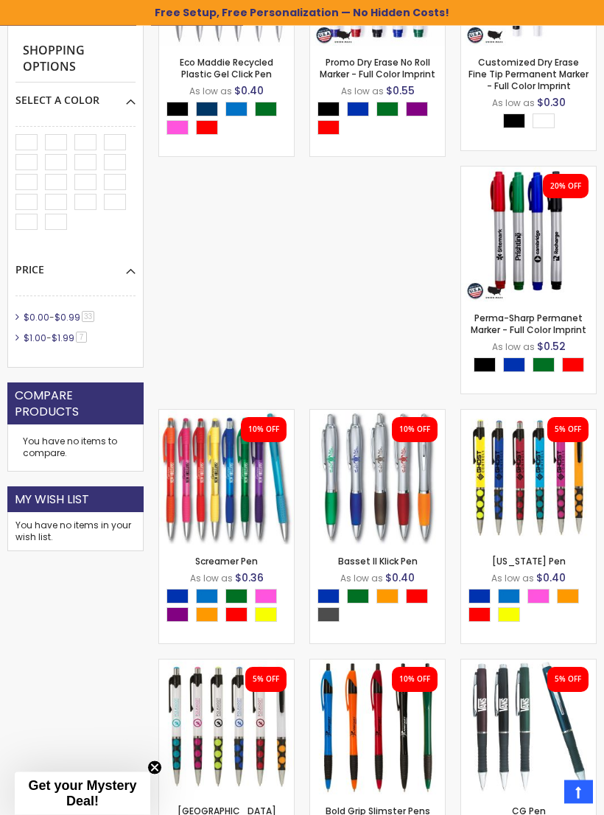
scroll to position [559, 0]
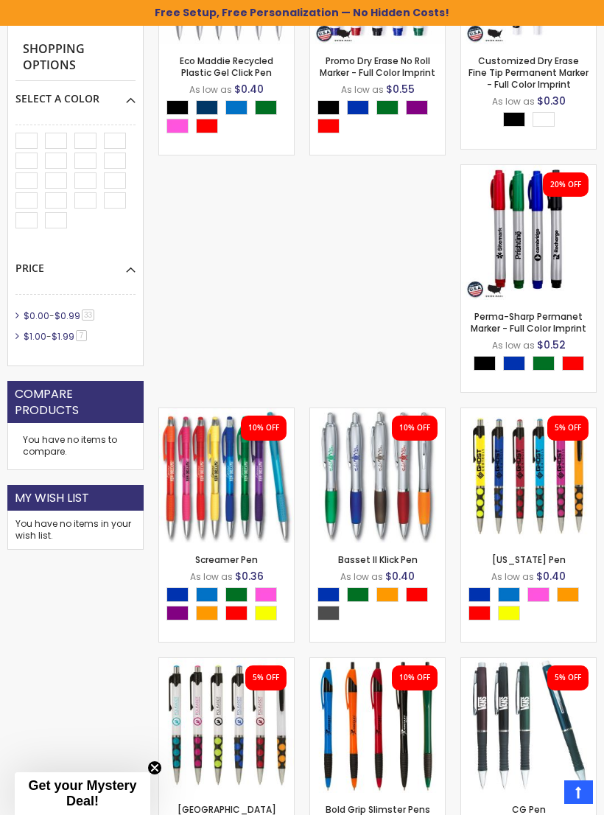
click at [227, 520] on div "- *** + Add to Cart" at bounding box center [227, 520] width 0 height 0
click at [225, 563] on link "Screamer Pen" at bounding box center [226, 560] width 63 height 13
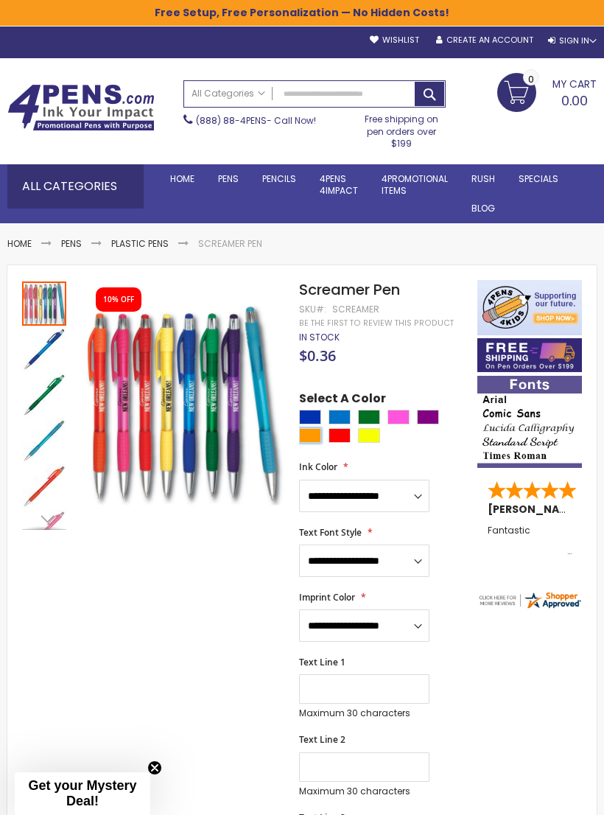
click at [313, 436] on div "Orange" at bounding box center [310, 435] width 22 height 15
type input "****"
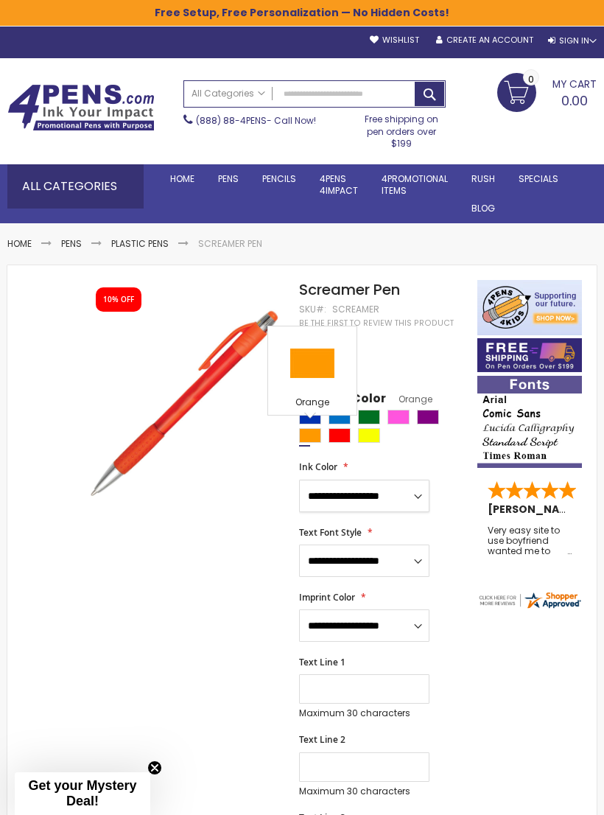
click at [419, 495] on select "**********" at bounding box center [364, 496] width 130 height 32
select select "****"
click at [411, 557] on select "**********" at bounding box center [364, 561] width 130 height 32
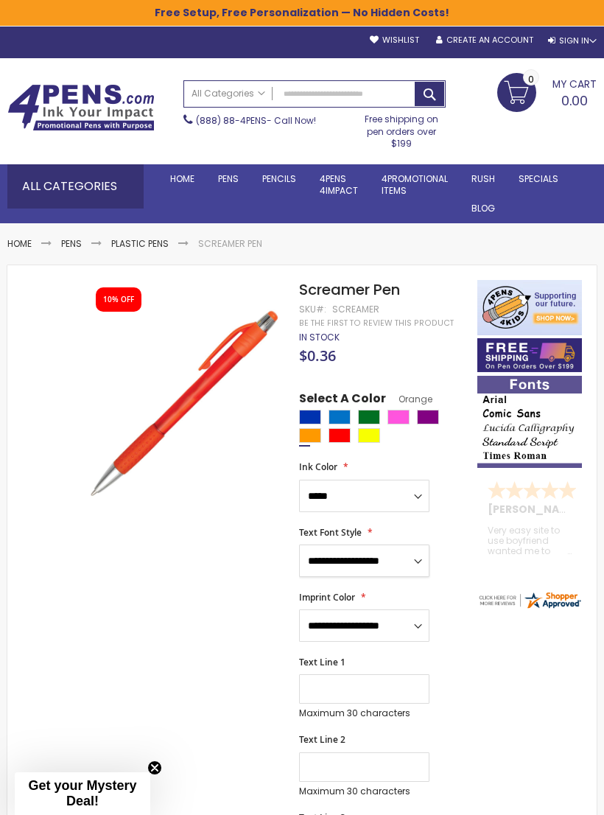
select select "****"
click at [413, 624] on select "**********" at bounding box center [364, 626] width 130 height 32
select select "****"
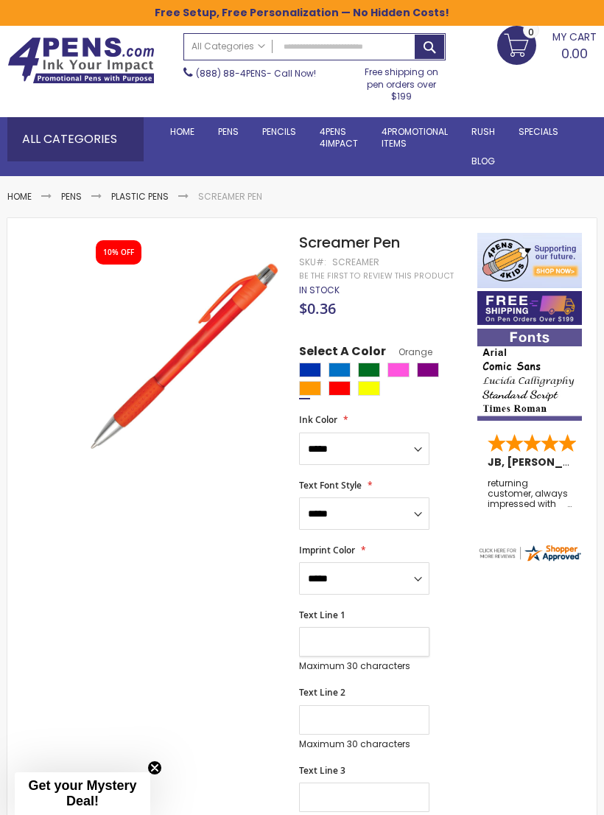
click at [373, 639] on input "Text Line 1" at bounding box center [364, 641] width 130 height 29
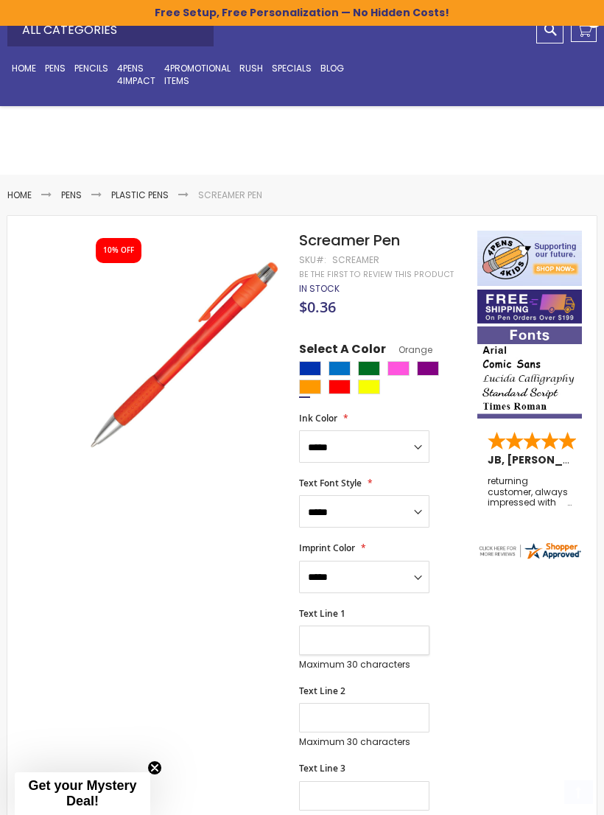
scroll to position [142, 0]
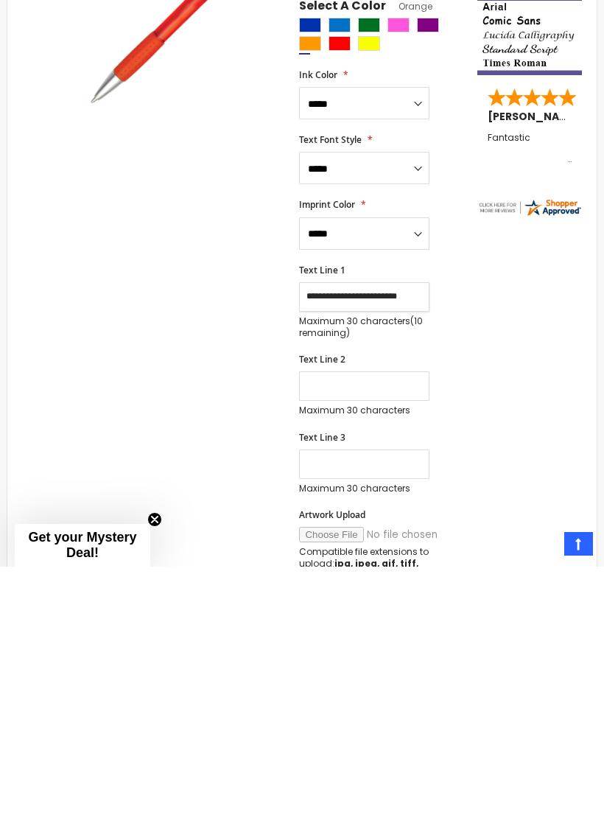
type input "**********"
click at [357, 620] on input "Text Line 2" at bounding box center [364, 634] width 130 height 29
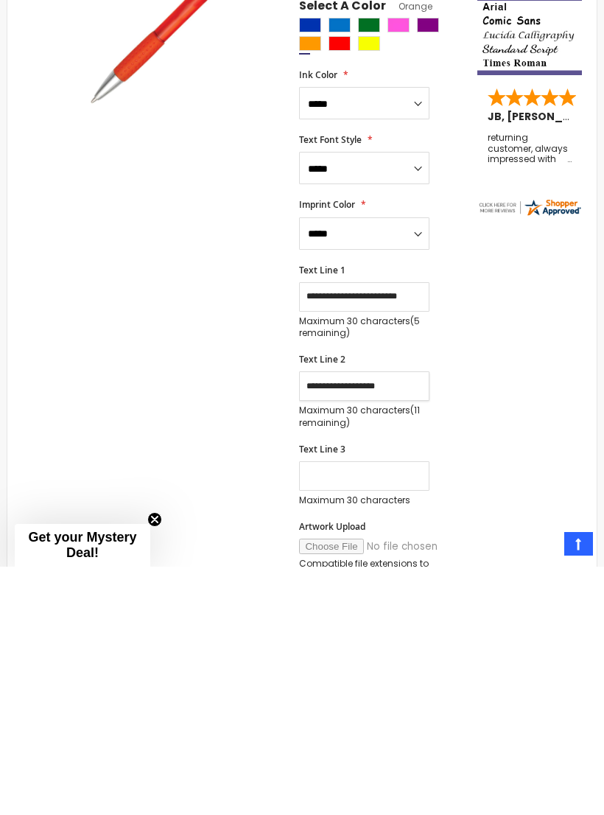
type input "**********"
click at [366, 710] on input "Text Line 3" at bounding box center [364, 724] width 130 height 29
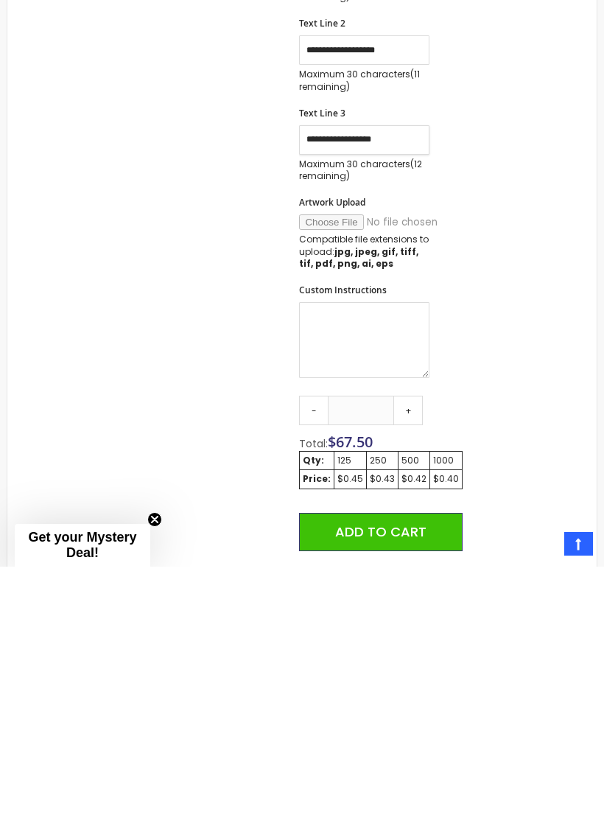
scroll to position [479, 0]
type input "**********"
click at [411, 643] on link "+" at bounding box center [408, 657] width 29 height 29
click at [410, 643] on link "+" at bounding box center [408, 657] width 29 height 29
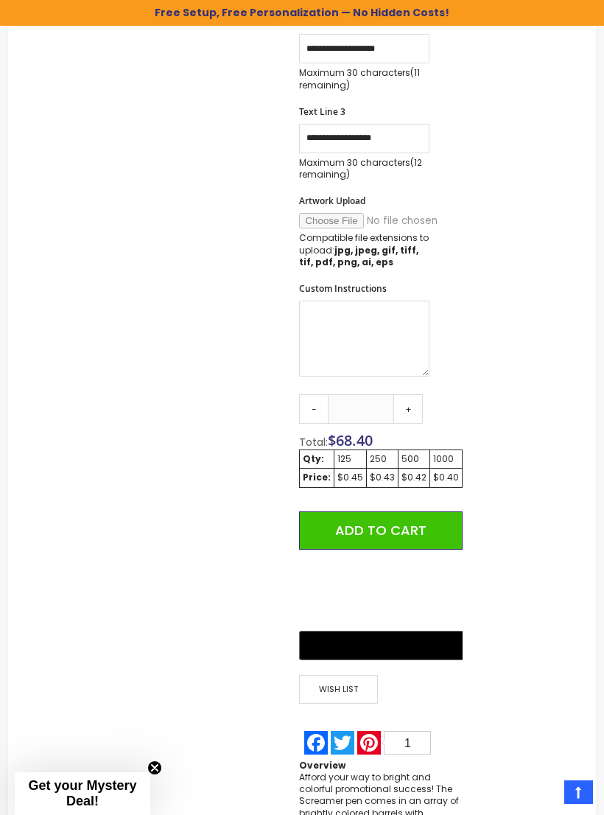
click at [414, 405] on link "+" at bounding box center [408, 408] width 29 height 29
click at [413, 408] on link "+" at bounding box center [408, 408] width 29 height 29
click at [411, 408] on link "+" at bounding box center [408, 408] width 29 height 29
click at [413, 407] on link "+" at bounding box center [408, 408] width 29 height 29
click at [415, 405] on link "+" at bounding box center [408, 408] width 29 height 29
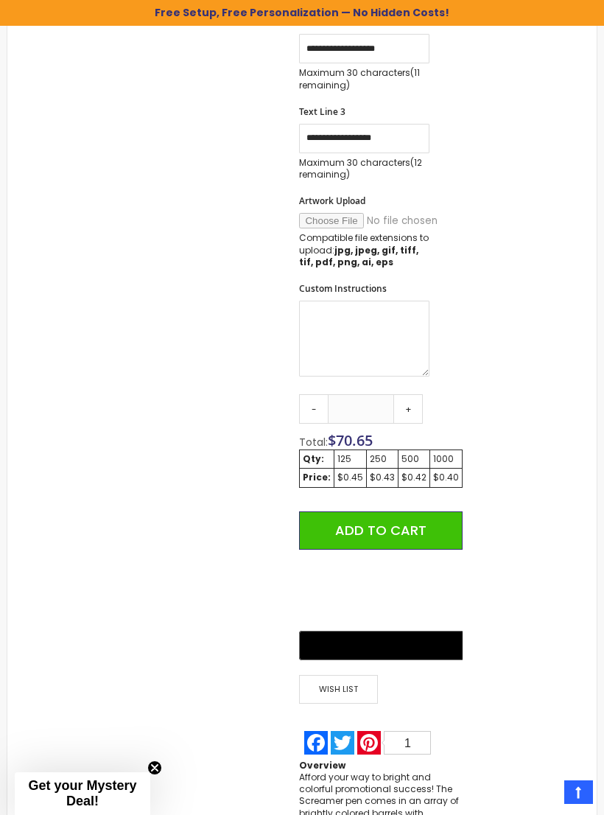
click at [415, 405] on link "+" at bounding box center [408, 408] width 29 height 29
click at [418, 405] on link "+" at bounding box center [408, 408] width 29 height 29
click at [417, 405] on link "+" at bounding box center [408, 408] width 29 height 29
click at [416, 406] on link "+" at bounding box center [408, 408] width 29 height 29
click at [416, 407] on link "+" at bounding box center [408, 408] width 29 height 29
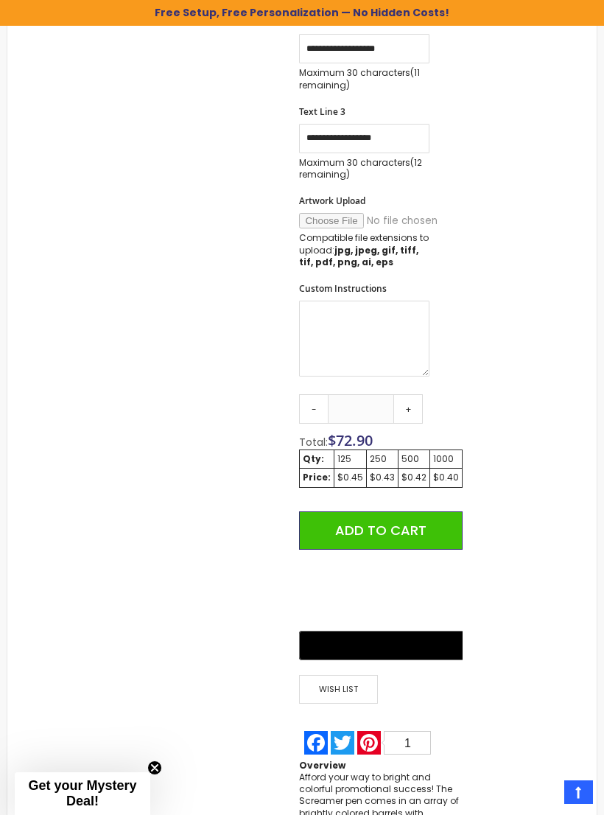
click at [414, 408] on link "+" at bounding box center [408, 408] width 29 height 29
click at [415, 407] on link "+" at bounding box center [408, 408] width 29 height 29
click at [415, 408] on link "+" at bounding box center [408, 408] width 29 height 29
click at [414, 408] on link "+" at bounding box center [408, 408] width 29 height 29
click at [413, 410] on link "+" at bounding box center [408, 408] width 29 height 29
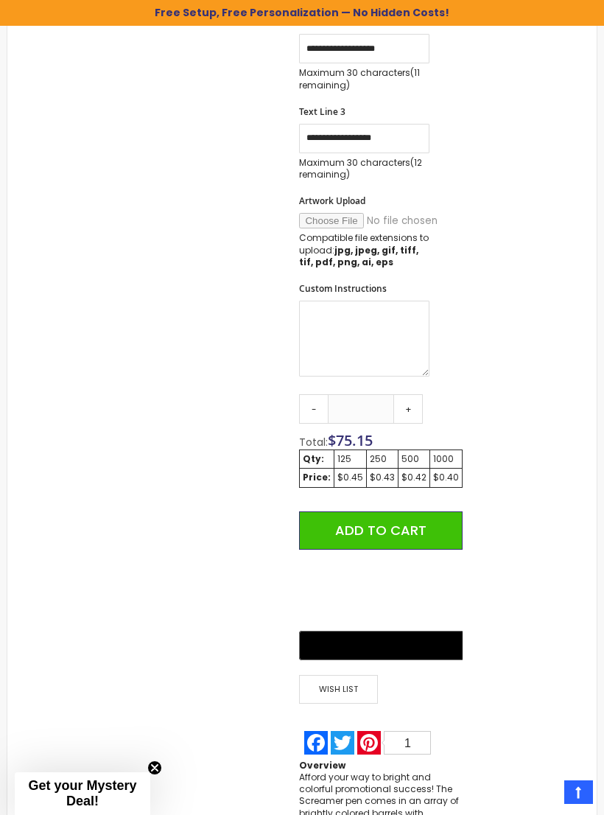
click at [413, 408] on link "+" at bounding box center [408, 408] width 29 height 29
click at [413, 409] on link "+" at bounding box center [408, 408] width 29 height 29
click at [413, 408] on link "+" at bounding box center [408, 408] width 29 height 29
click at [415, 408] on link "+" at bounding box center [408, 408] width 29 height 29
click at [415, 407] on link "+" at bounding box center [408, 408] width 29 height 29
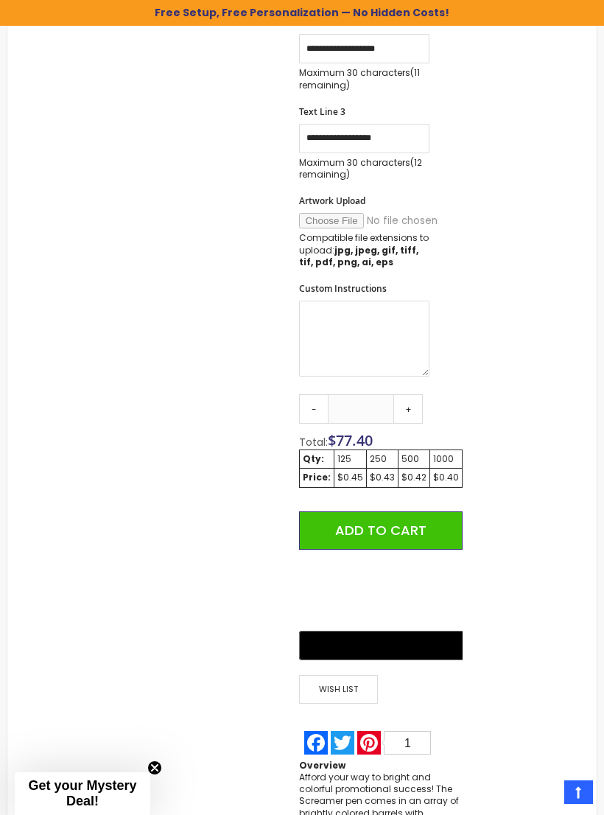
click at [412, 406] on link "+" at bounding box center [408, 408] width 29 height 29
click at [412, 405] on link "+" at bounding box center [408, 408] width 29 height 29
click at [412, 408] on link "+" at bounding box center [408, 408] width 29 height 29
click at [413, 405] on link "+" at bounding box center [408, 408] width 29 height 29
click at [412, 404] on link "+" at bounding box center [408, 408] width 29 height 29
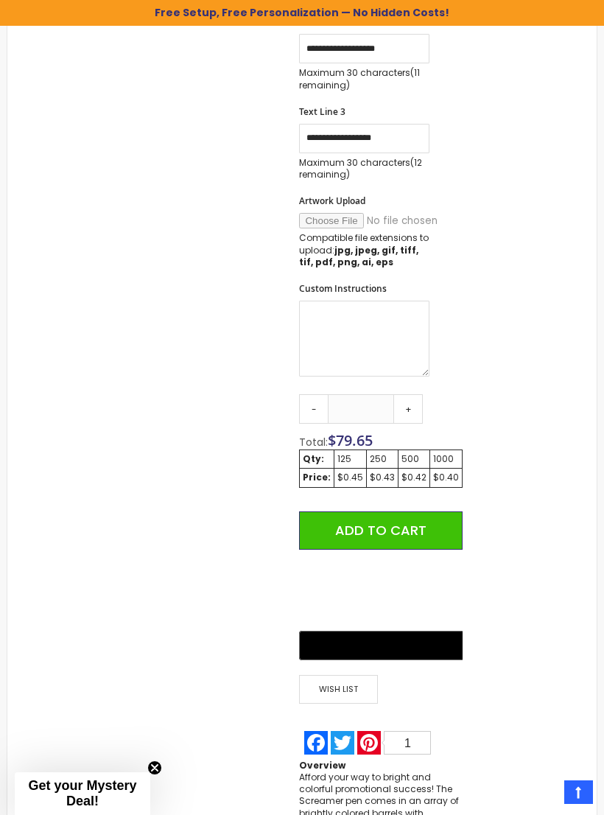
click at [413, 402] on link "+" at bounding box center [408, 408] width 29 height 29
click at [412, 402] on link "+" at bounding box center [408, 408] width 29 height 29
click at [413, 403] on link "+" at bounding box center [408, 408] width 29 height 29
click at [412, 402] on link "+" at bounding box center [408, 408] width 29 height 29
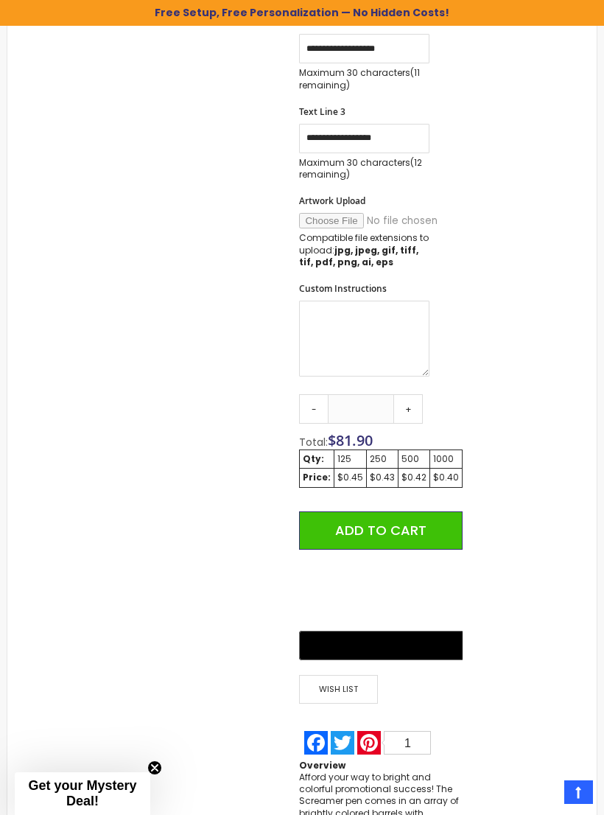
click at [412, 402] on link "+" at bounding box center [408, 408] width 29 height 29
click at [408, 407] on link "+" at bounding box center [408, 408] width 29 height 29
click at [407, 406] on link "+" at bounding box center [408, 408] width 29 height 29
click at [407, 408] on link "+" at bounding box center [408, 408] width 29 height 29
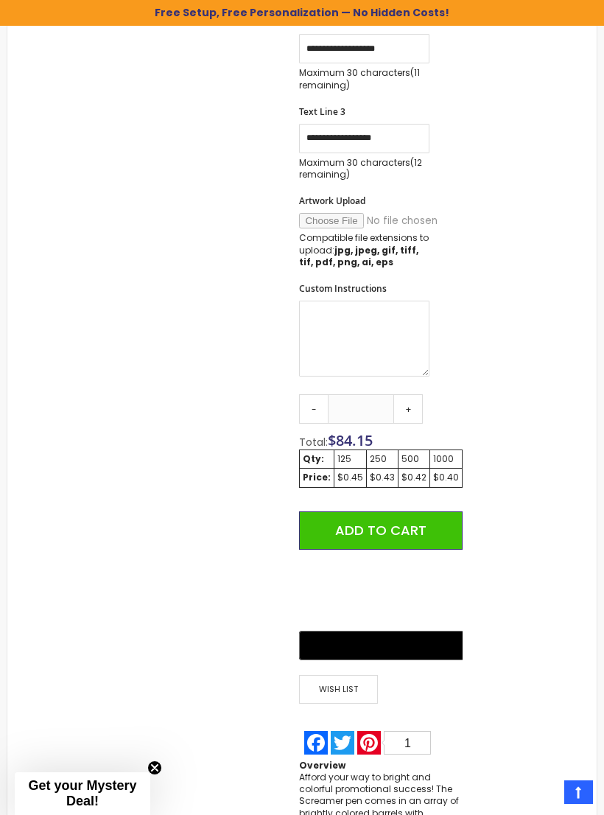
click at [409, 403] on link "+" at bounding box center [408, 408] width 29 height 29
click at [407, 405] on link "+" at bounding box center [408, 408] width 29 height 29
click at [406, 406] on link "+" at bounding box center [408, 408] width 29 height 29
click at [407, 405] on link "+" at bounding box center [408, 408] width 29 height 29
click at [408, 403] on link "+" at bounding box center [408, 408] width 29 height 29
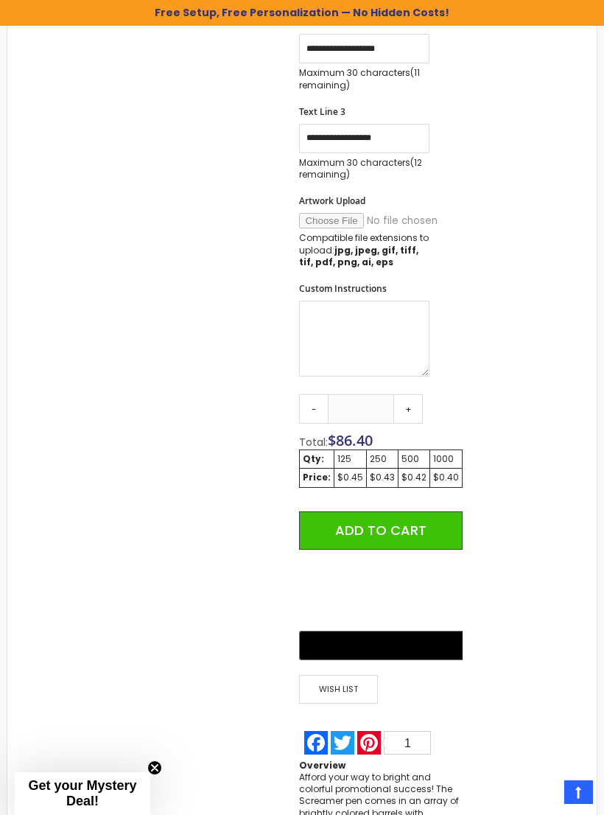
click at [414, 406] on link "+" at bounding box center [408, 408] width 29 height 29
click at [409, 409] on link "+" at bounding box center [408, 408] width 29 height 29
click at [411, 407] on link "+" at bounding box center [408, 408] width 29 height 29
click at [412, 407] on link "+" at bounding box center [408, 408] width 29 height 29
click at [410, 409] on link "+" at bounding box center [408, 408] width 29 height 29
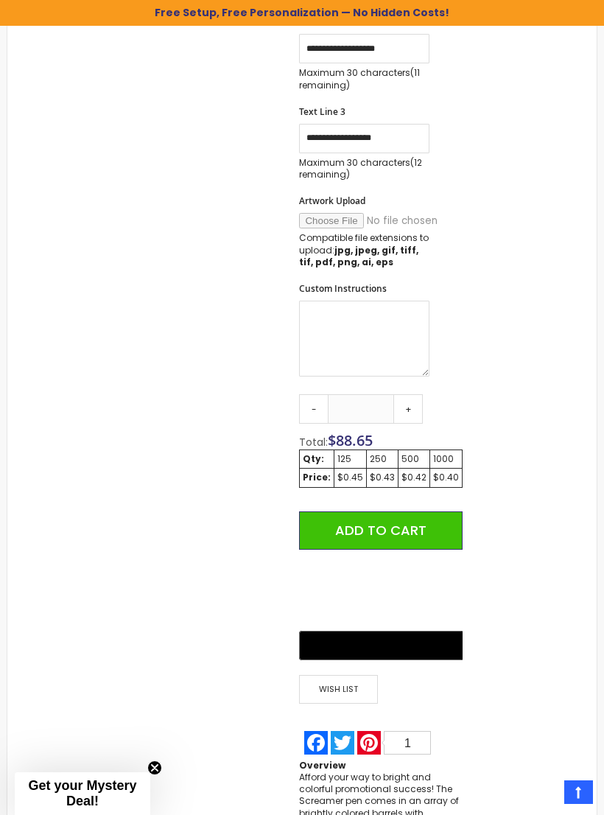
click at [409, 402] on link "+" at bounding box center [408, 408] width 29 height 29
click at [411, 402] on link "+" at bounding box center [408, 408] width 29 height 29
click at [408, 398] on link "+" at bounding box center [408, 408] width 29 height 29
click at [411, 400] on link "+" at bounding box center [408, 408] width 29 height 29
click at [416, 394] on link "+" at bounding box center [408, 408] width 29 height 29
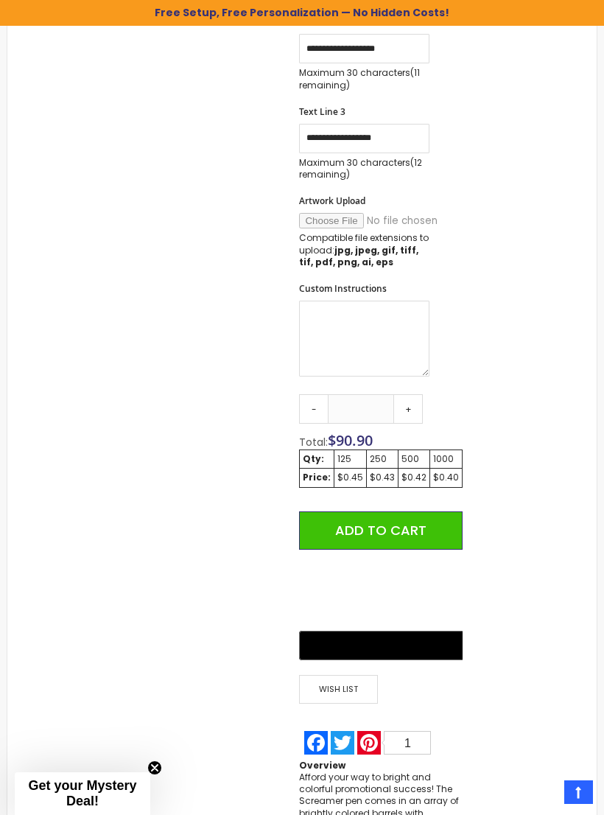
click at [419, 394] on link "+" at bounding box center [408, 408] width 29 height 29
click at [419, 397] on link "+" at bounding box center [408, 408] width 29 height 29
click at [417, 400] on link "+" at bounding box center [408, 408] width 29 height 29
click at [416, 398] on link "+" at bounding box center [408, 408] width 29 height 29
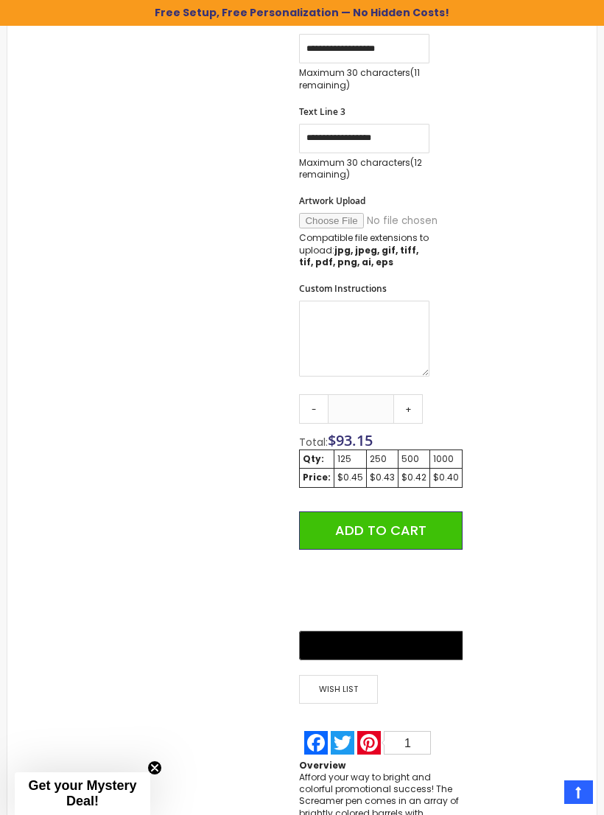
click at [414, 396] on link "+" at bounding box center [408, 408] width 29 height 29
click at [414, 399] on link "+" at bounding box center [408, 408] width 29 height 29
click at [417, 396] on link "+" at bounding box center [408, 408] width 29 height 29
click at [413, 399] on link "+" at bounding box center [408, 408] width 29 height 29
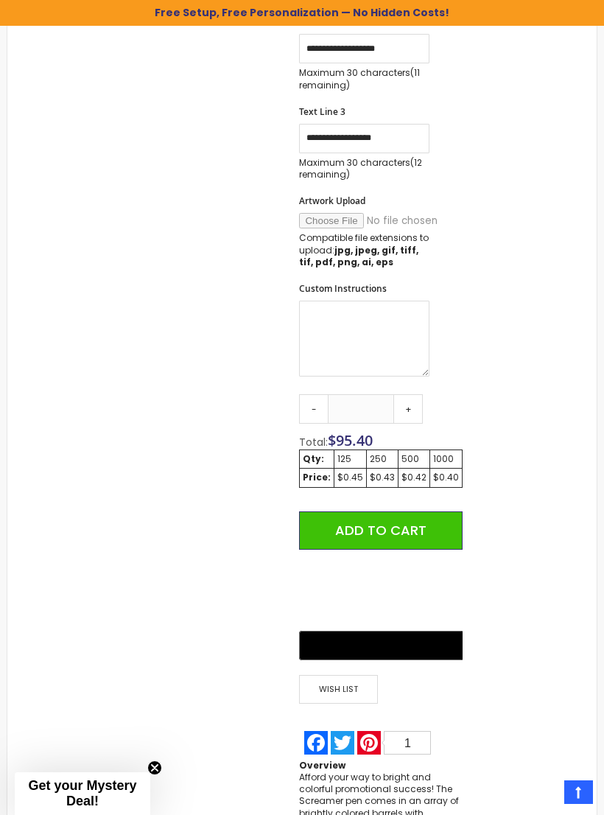
click at [415, 399] on link "+" at bounding box center [408, 408] width 29 height 29
click at [414, 399] on link "+" at bounding box center [408, 408] width 29 height 29
click at [417, 398] on link "+" at bounding box center [408, 408] width 29 height 29
click at [413, 401] on link "+" at bounding box center [408, 408] width 29 height 29
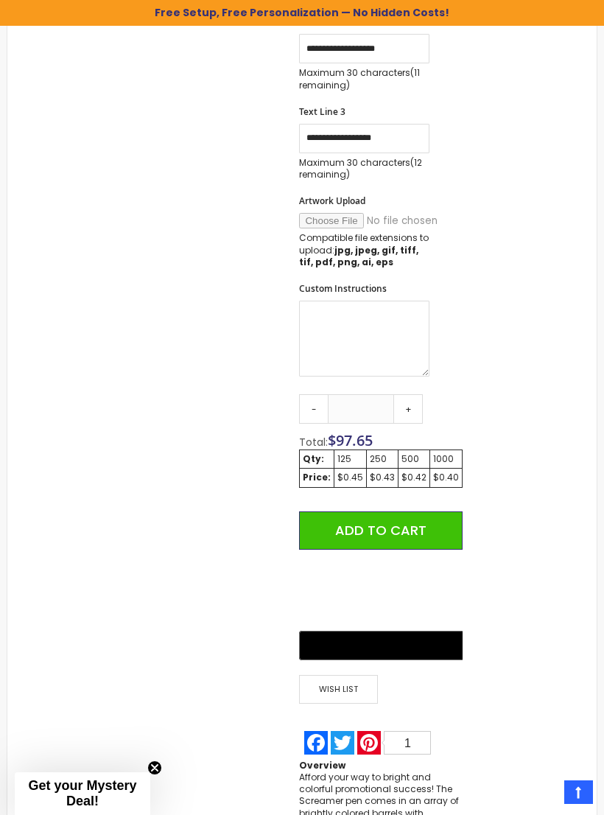
click at [413, 400] on link "+" at bounding box center [408, 408] width 29 height 29
click at [412, 398] on link "+" at bounding box center [408, 408] width 29 height 29
click at [407, 400] on link "+" at bounding box center [408, 408] width 29 height 29
click at [407, 399] on link "+" at bounding box center [408, 408] width 29 height 29
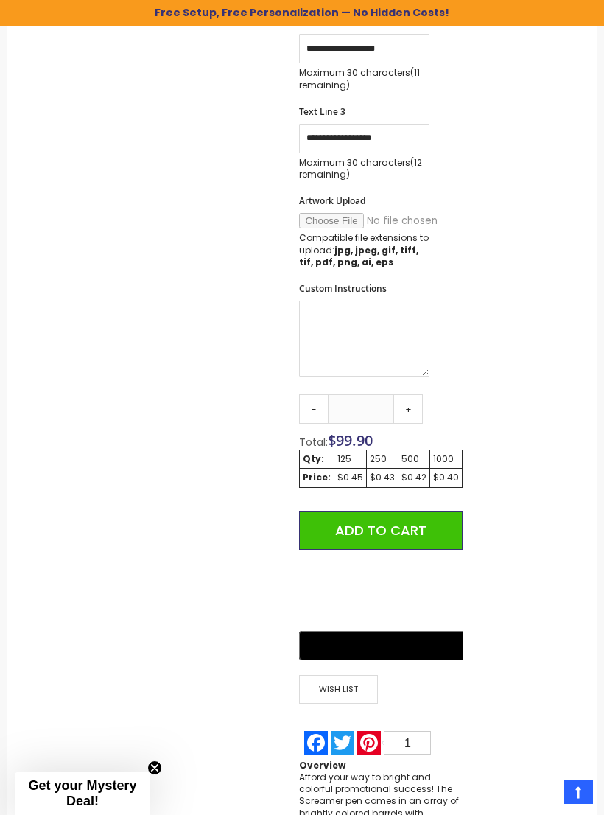
click at [415, 399] on link "+" at bounding box center [408, 408] width 29 height 29
click at [414, 399] on link "+" at bounding box center [408, 408] width 29 height 29
click at [409, 405] on link "+" at bounding box center [408, 408] width 29 height 29
click at [407, 403] on link "+" at bounding box center [408, 408] width 29 height 29
click at [413, 397] on link "+" at bounding box center [408, 408] width 29 height 29
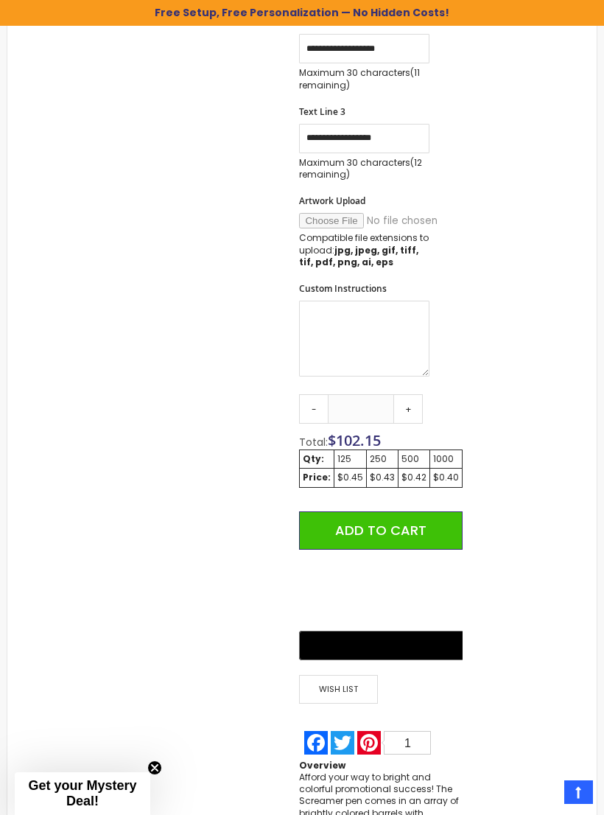
click at [407, 400] on link "+" at bounding box center [408, 408] width 29 height 29
click at [409, 412] on link "+" at bounding box center [408, 408] width 29 height 29
click at [408, 412] on link "+" at bounding box center [408, 408] width 29 height 29
click at [413, 402] on link "+" at bounding box center [408, 408] width 29 height 29
click at [413, 401] on link "+" at bounding box center [408, 408] width 29 height 29
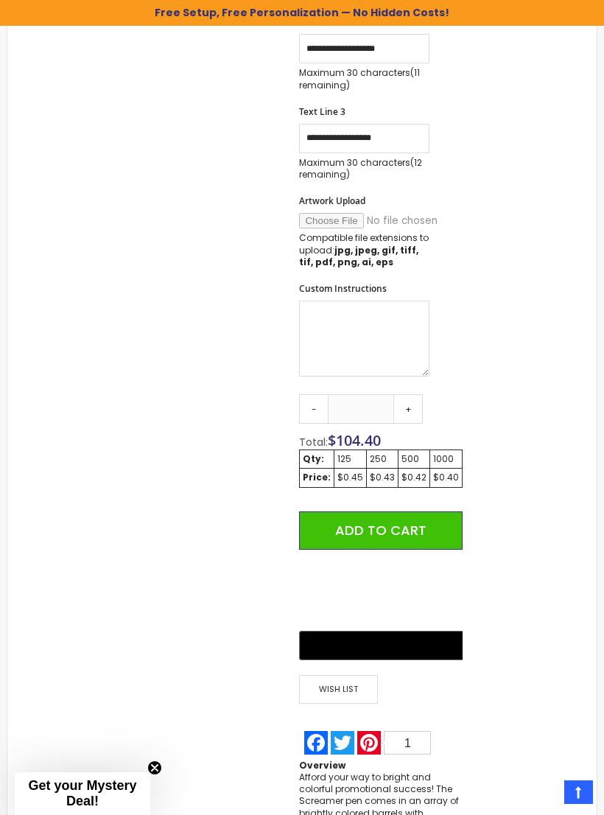
click at [419, 399] on link "+" at bounding box center [408, 408] width 29 height 29
click at [419, 398] on link "+" at bounding box center [408, 408] width 29 height 29
click at [419, 400] on link "+" at bounding box center [408, 408] width 29 height 29
click at [419, 399] on link "+" at bounding box center [408, 408] width 29 height 29
click at [411, 405] on link "+" at bounding box center [408, 408] width 29 height 29
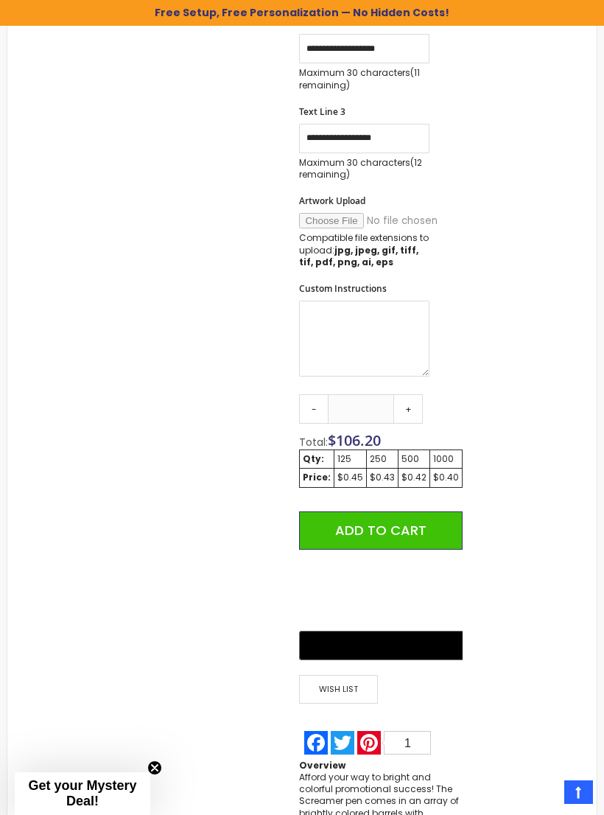
click at [410, 404] on link "+" at bounding box center [408, 408] width 29 height 29
click at [416, 400] on link "+" at bounding box center [408, 408] width 29 height 29
click at [417, 400] on link "+" at bounding box center [408, 408] width 29 height 29
click at [416, 400] on link "+" at bounding box center [408, 408] width 29 height 29
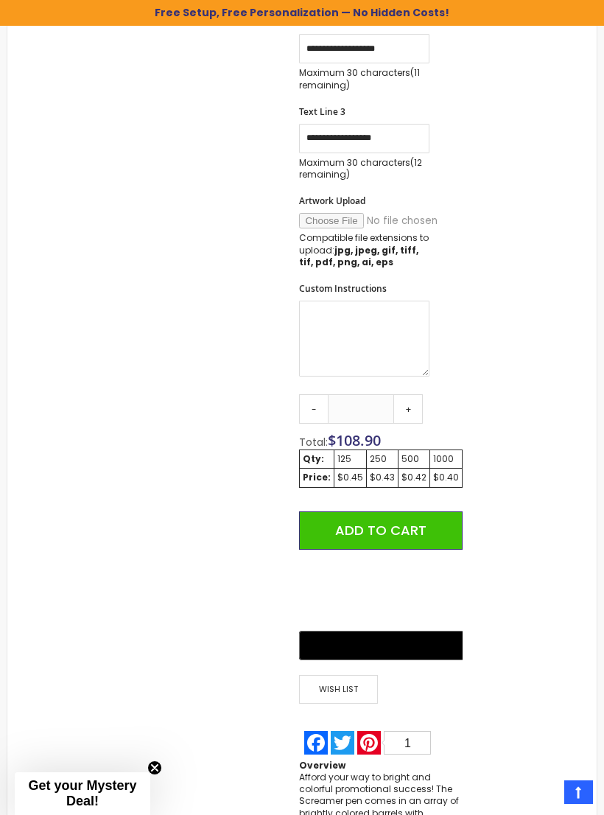
click at [416, 399] on link "+" at bounding box center [408, 408] width 29 height 29
click at [414, 401] on link "+" at bounding box center [408, 408] width 29 height 29
click at [417, 400] on link "+" at bounding box center [408, 408] width 29 height 29
click at [416, 399] on link "+" at bounding box center [408, 408] width 29 height 29
click at [412, 400] on link "+" at bounding box center [408, 408] width 29 height 29
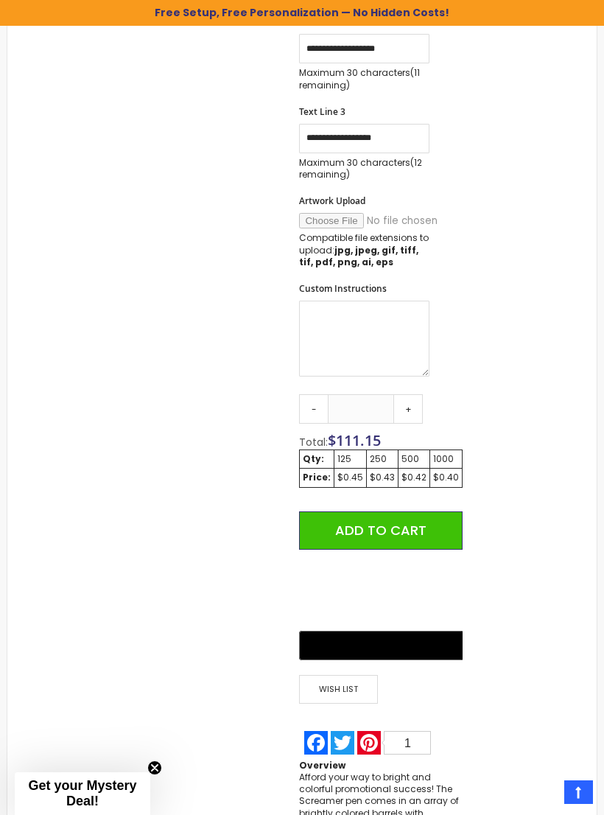
click at [411, 402] on link "+" at bounding box center [408, 408] width 29 height 29
click at [412, 400] on link "+" at bounding box center [408, 408] width 29 height 29
click at [413, 401] on link "+" at bounding box center [408, 408] width 29 height 29
type input "***"
click at [373, 521] on span "Add to Cart" at bounding box center [380, 530] width 91 height 18
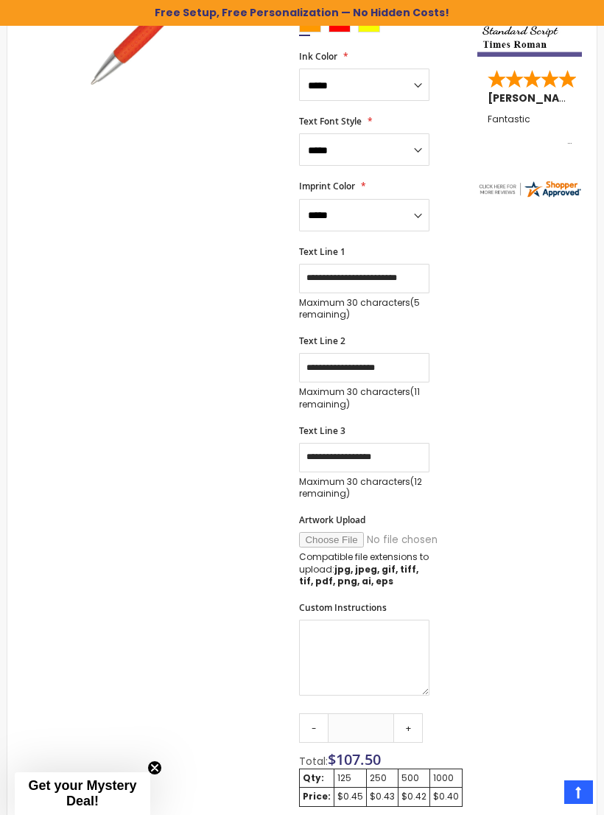
scroll to position [373, 0]
